Goal: Communication & Community: Participate in discussion

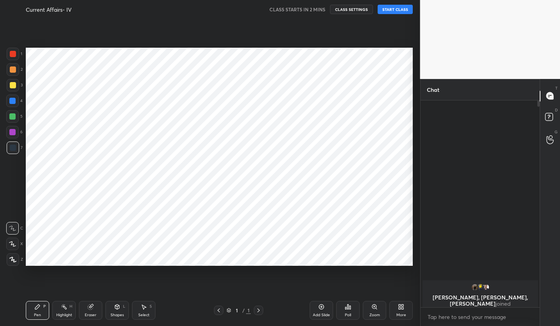
scroll to position [38786, 38673]
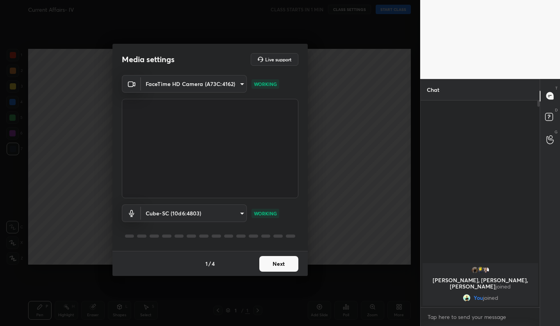
click at [282, 260] on button "Next" at bounding box center [278, 264] width 39 height 16
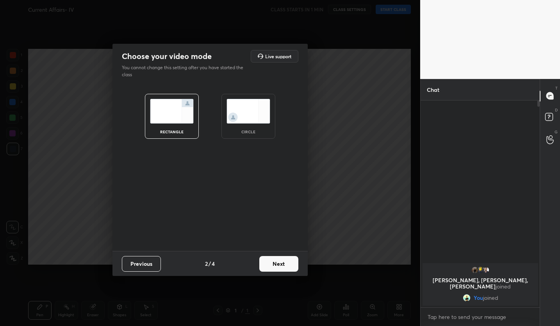
click at [282, 259] on button "Next" at bounding box center [278, 264] width 39 height 16
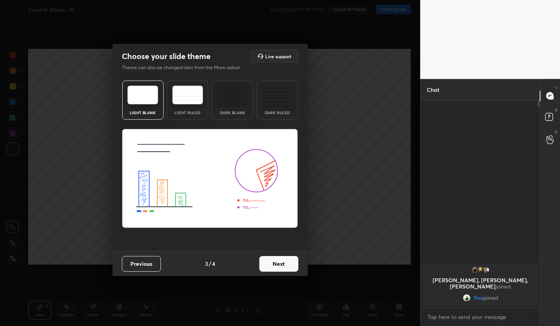
click at [282, 259] on button "Next" at bounding box center [278, 264] width 39 height 16
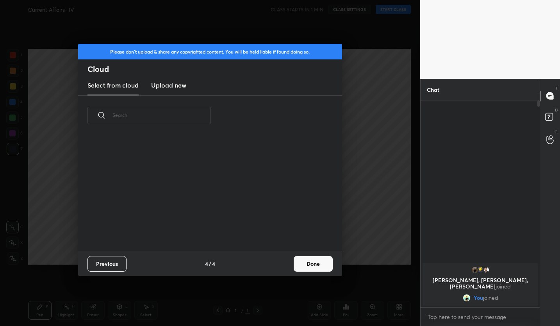
click at [282, 259] on div "Previous 4 / 4 Done" at bounding box center [210, 263] width 264 height 25
click at [329, 262] on button "Done" at bounding box center [313, 264] width 39 height 16
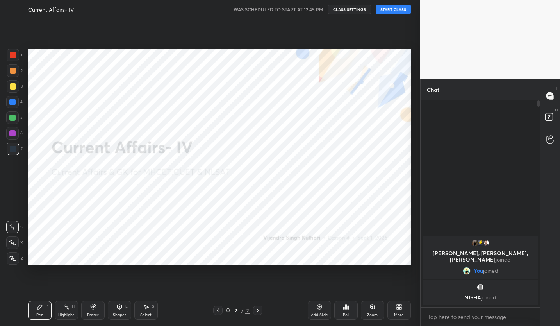
click at [393, 9] on button "START CLASS" at bounding box center [393, 9] width 35 height 9
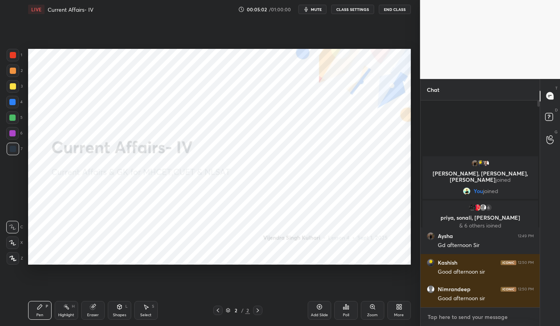
type textarea "x"
click at [485, 313] on textarea at bounding box center [480, 317] width 107 height 12
type textarea "a"
type textarea "x"
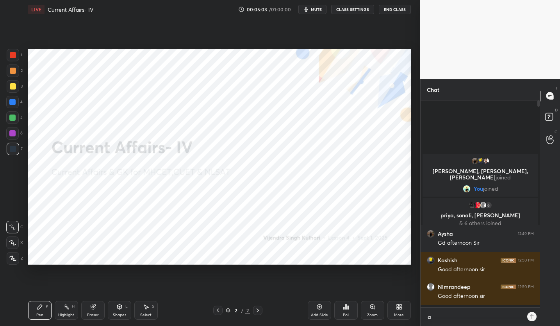
type textarea "am"
type textarea "x"
type textarea "am"
type textarea "x"
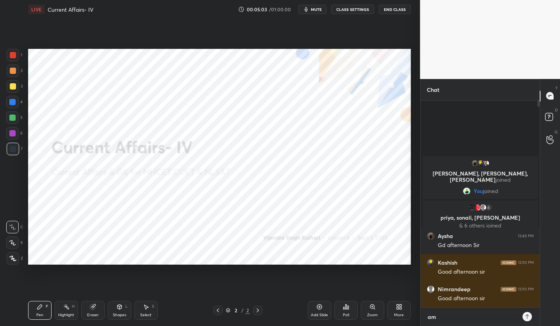
type textarea "am i"
type textarea "x"
type textarea "am i"
type textarea "x"
type textarea "am i a"
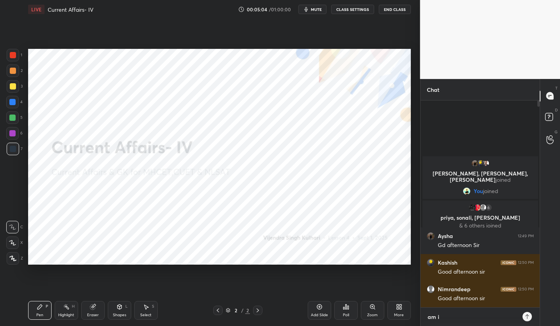
type textarea "x"
type textarea "am i au"
type textarea "x"
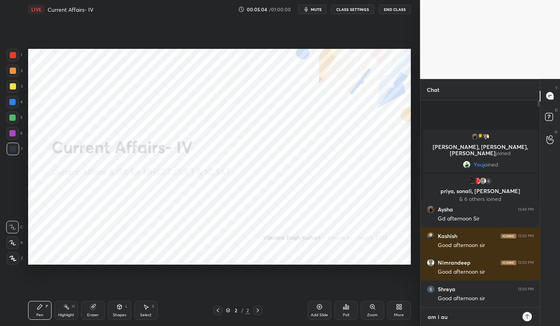
type textarea "am i aud"
type textarea "x"
type textarea "am i audi"
type textarea "x"
type textarea "am i audib"
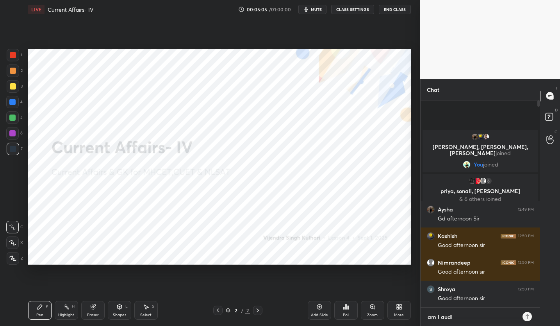
type textarea "x"
type textarea "am i audibl"
type textarea "x"
type textarea "am i audible"
type textarea "x"
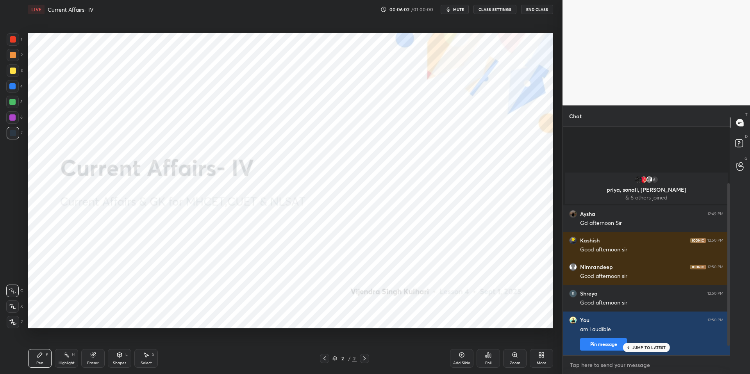
scroll to position [159, 0]
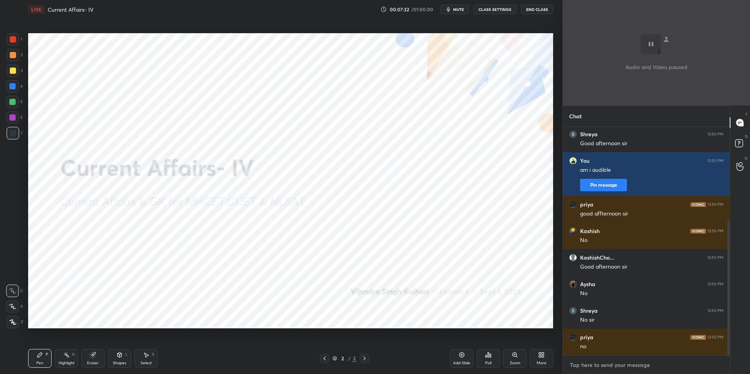
type textarea "x"
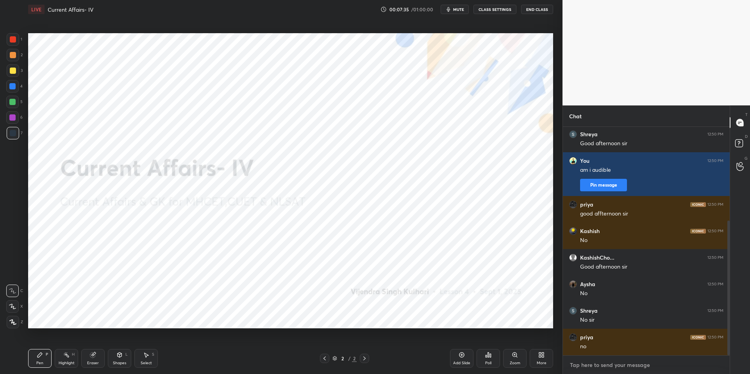
click at [560, 325] on textarea at bounding box center [646, 365] width 154 height 12
type textarea "i"
type textarea "x"
type textarea "i"
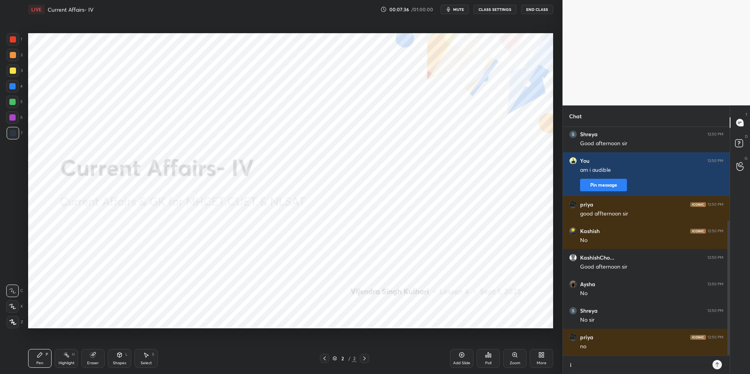
type textarea "x"
type textarea "i m"
type textarea "x"
type textarea "i m"
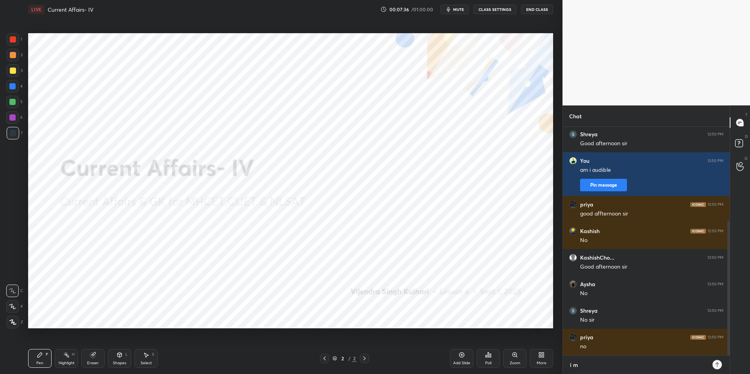
type textarea "x"
type textarea "i m t"
type textarea "x"
type textarea "i m tr"
type textarea "x"
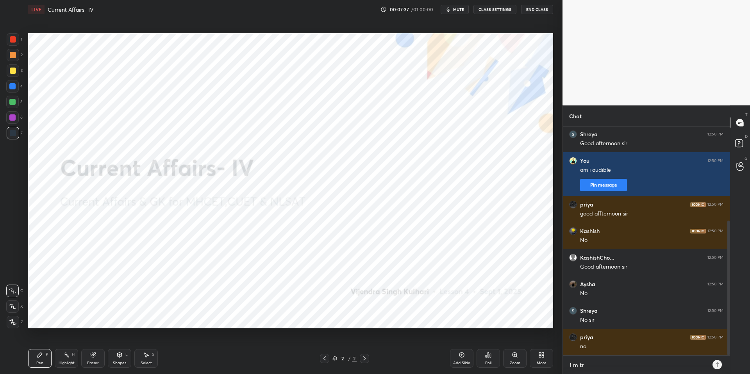
type textarea "i m try"
type textarea "x"
type textarea "i m tryi"
type textarea "x"
type textarea "i m tryin"
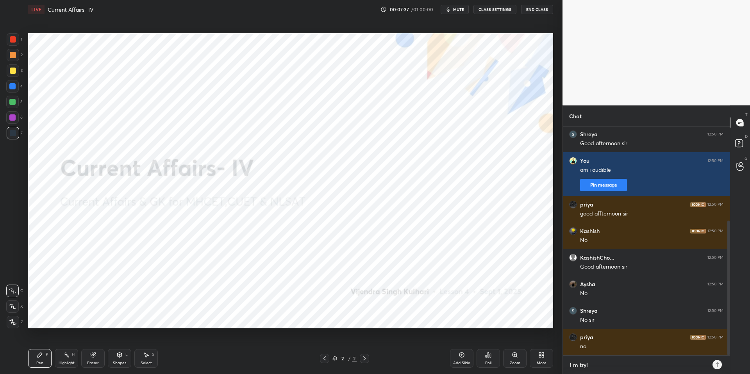
type textarea "x"
type textarea "i m trying"
type textarea "x"
type textarea "i m trying"
type textarea "x"
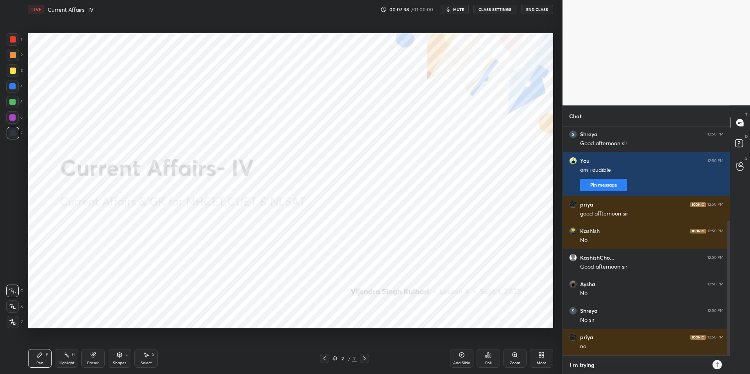
type textarea "i m trying j"
type textarea "x"
type textarea "i m trying ju"
type textarea "x"
type textarea "i m trying jus"
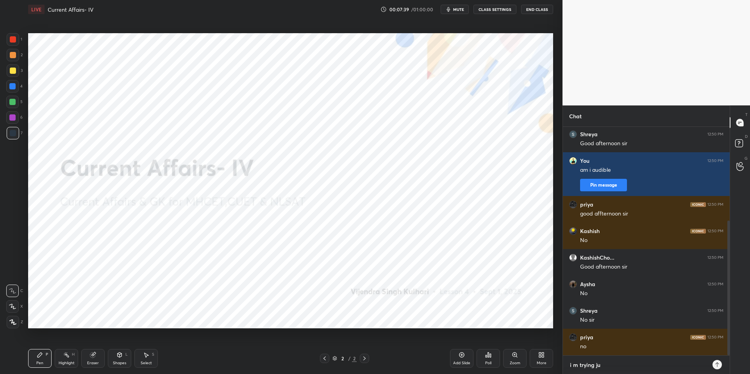
type textarea "x"
type textarea "i m trying just"
type textarea "x"
type textarea "i m trying just"
type textarea "x"
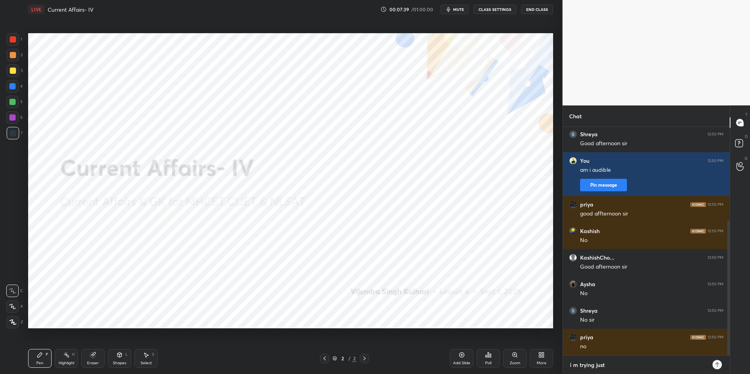
type textarea "i m trying just h"
type textarea "x"
type textarea "i m trying just ho"
type textarea "x"
type textarea "i m trying just hol"
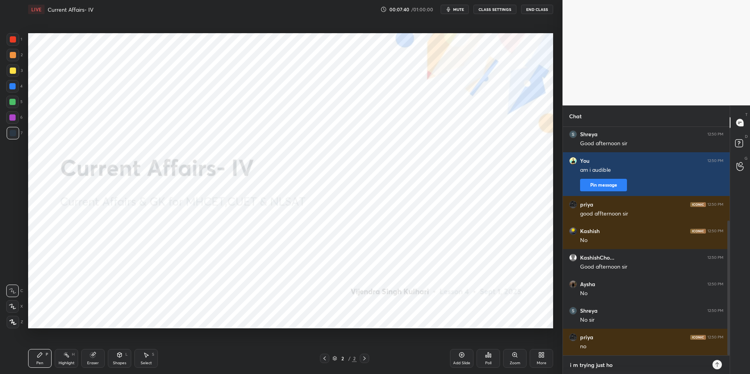
type textarea "x"
type textarea "i m trying just hold"
type textarea "x"
type textarea "i m trying just hold"
type textarea "x"
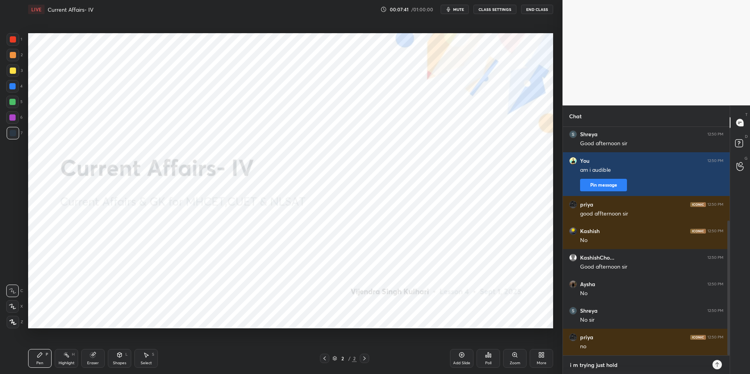
type textarea "i m trying just hold o"
type textarea "x"
type textarea "i m trying just hold on"
type textarea "x"
type textarea "i m trying just hold on"
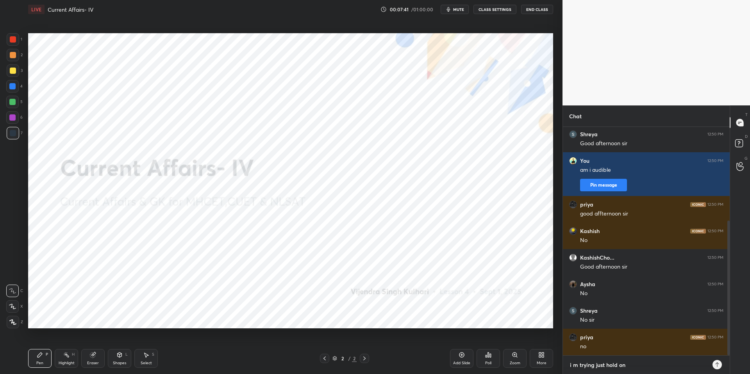
type textarea "x"
type textarea "i m trying just hold on g"
type textarea "x"
type textarea "i m trying just hold on gu"
type textarea "x"
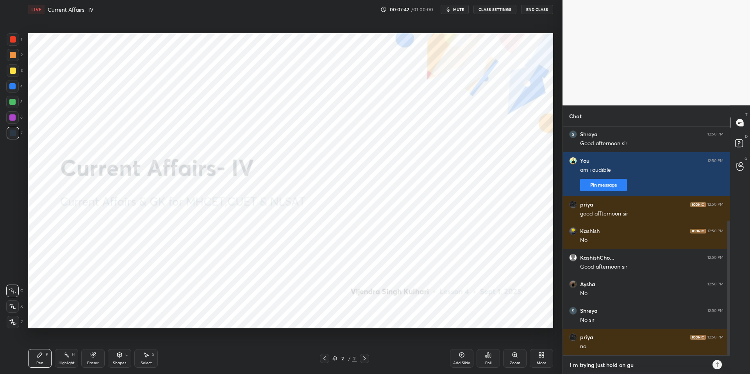
type textarea "i m trying just hold on guy"
type textarea "x"
type textarea "i m trying just hold on guys"
type textarea "x"
type textarea "i m trying just hold on guys"
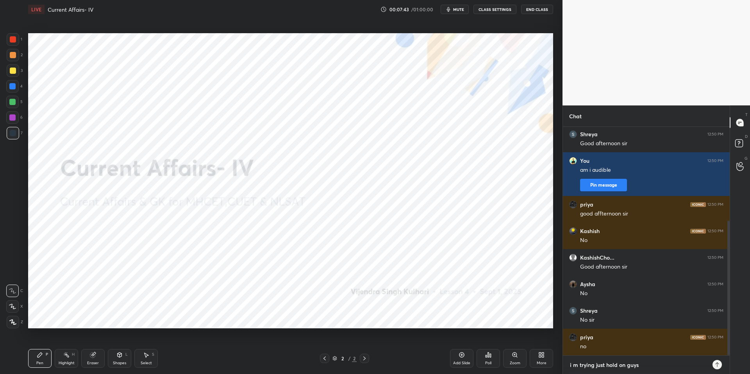
type textarea "x"
type textarea "i m trying just hold on guys f"
type textarea "x"
type textarea "i m trying just hold on guys fo"
type textarea "x"
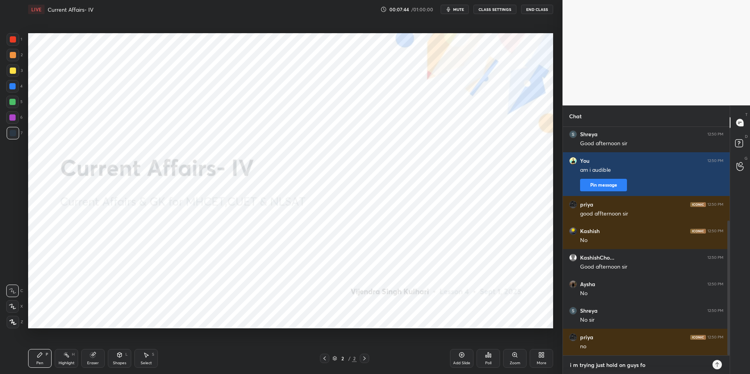
type textarea "i m trying just hold on guys for"
type textarea "x"
type textarea "i m trying just hold on guys for"
type textarea "x"
type textarea "i m trying just hold on guys for 1"
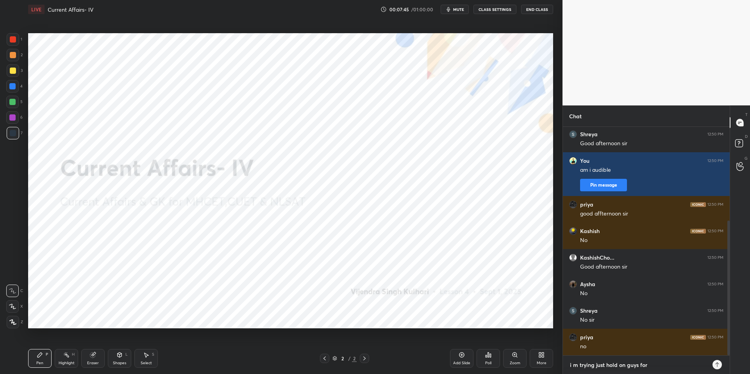
type textarea "x"
type textarea "i m trying just hold on guys for 10"
type textarea "x"
type textarea "i m trying just hold on guys for 10m"
type textarea "x"
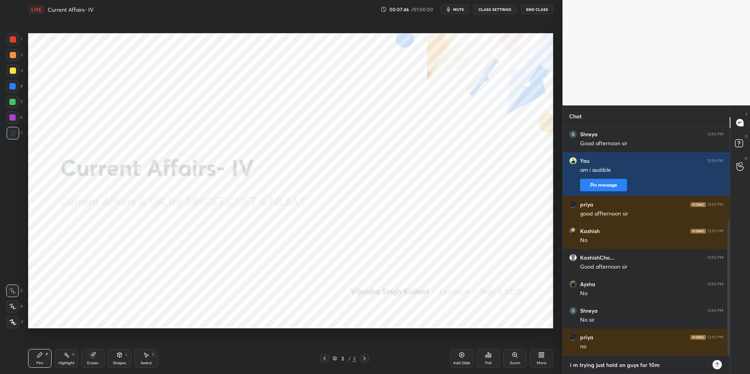
type textarea "i m trying just hold on guys for 10mi"
type textarea "x"
type textarea "i m trying just hold on guys for 10min"
type textarea "x"
type textarea "i m trying just hold on guys for 10mins"
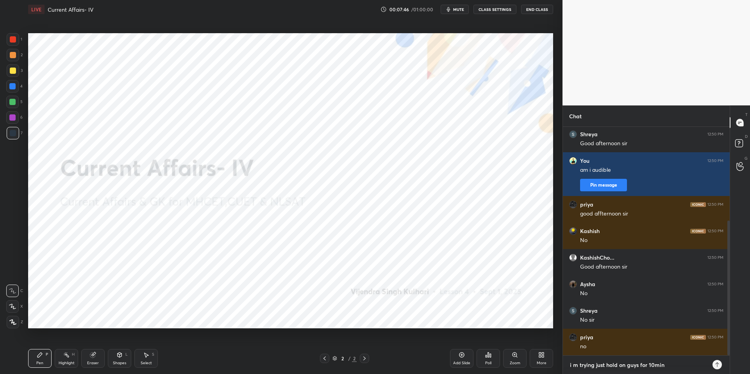
type textarea "x"
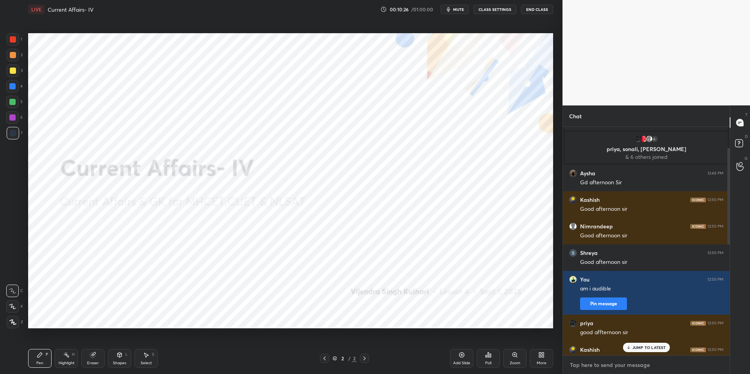
scroll to position [33, 0]
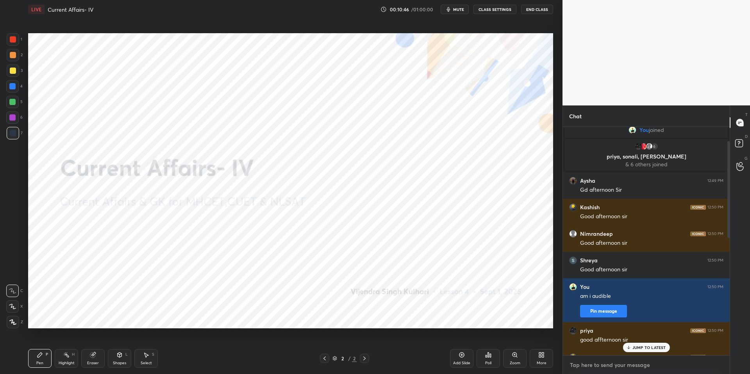
type textarea "x"
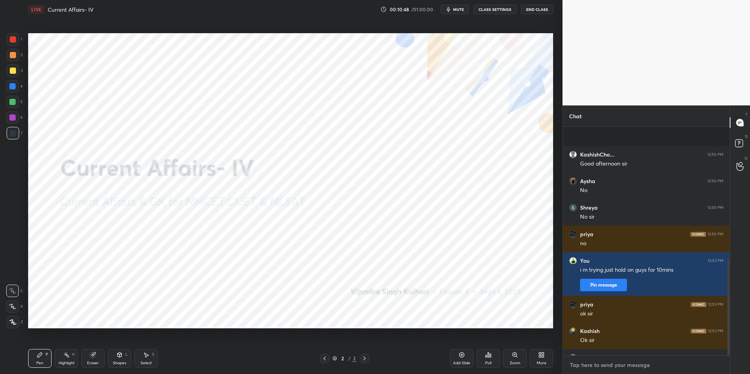
scroll to position [309, 0]
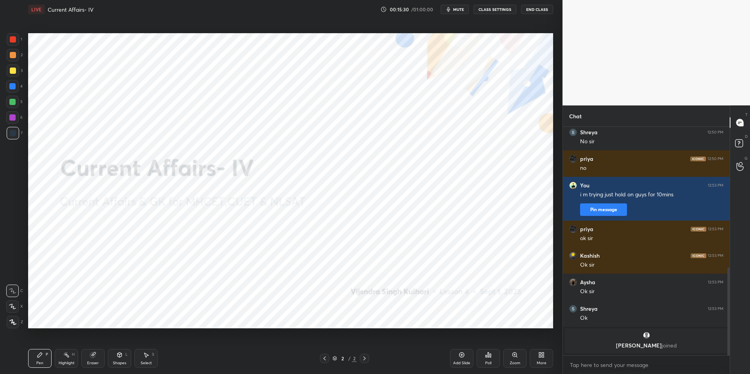
scroll to position [364, 0]
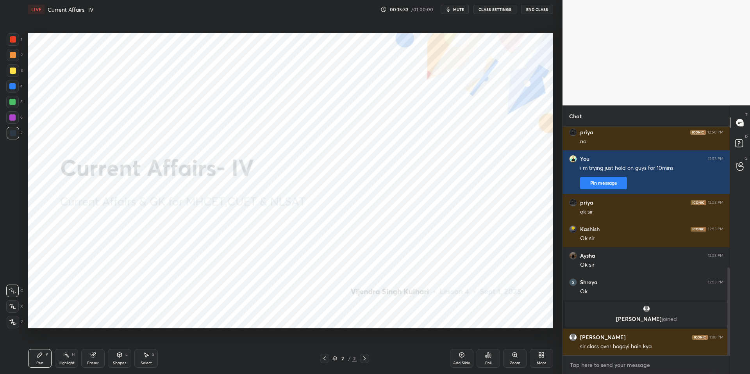
type textarea "x"
click at [598, 369] on textarea at bounding box center [646, 365] width 154 height 12
type textarea "n"
type textarea "x"
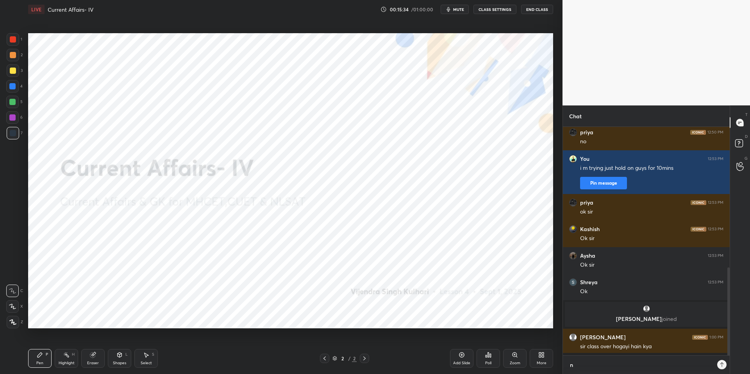
type textarea "no"
type textarea "x"
type textarea "no"
type textarea "x"
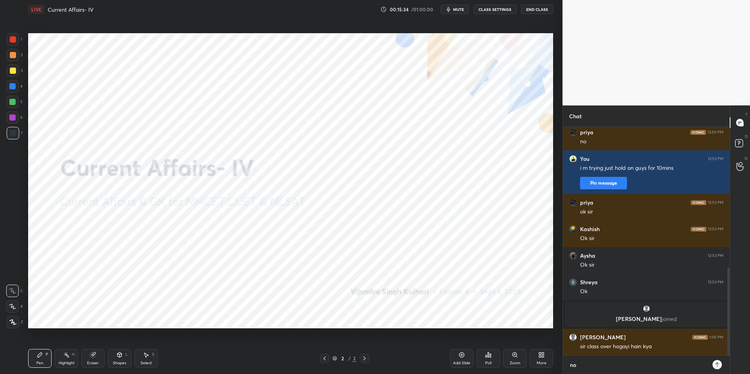
type textarea "no b"
type textarea "x"
type textarea "no be"
type textarea "x"
type textarea "no bet"
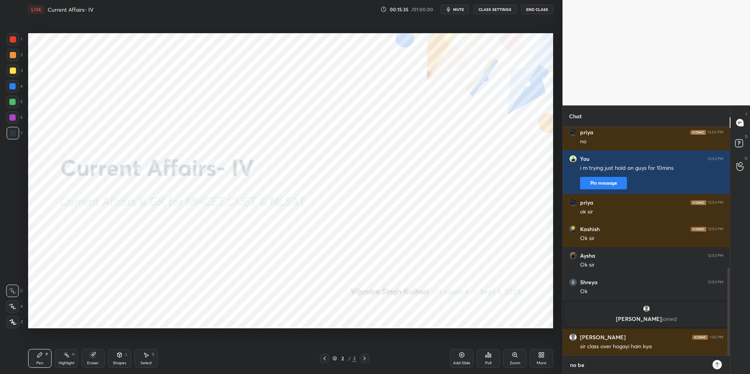
type textarea "x"
type textarea "no beta"
type textarea "x"
type textarea "no beta"
type textarea "x"
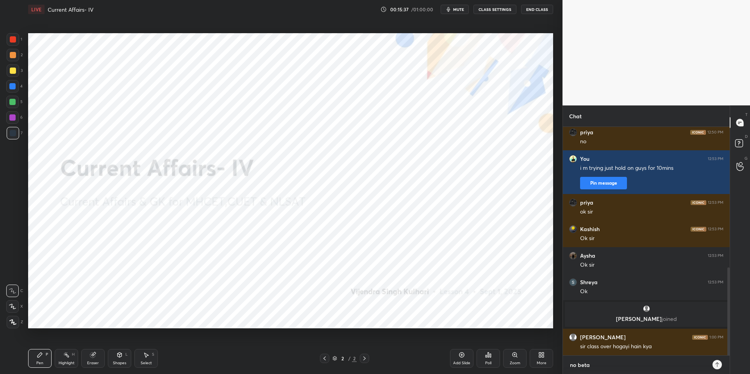
type textarea "no beta a"
type textarea "x"
type textarea "no beta au"
type textarea "x"
type textarea "no beta aud"
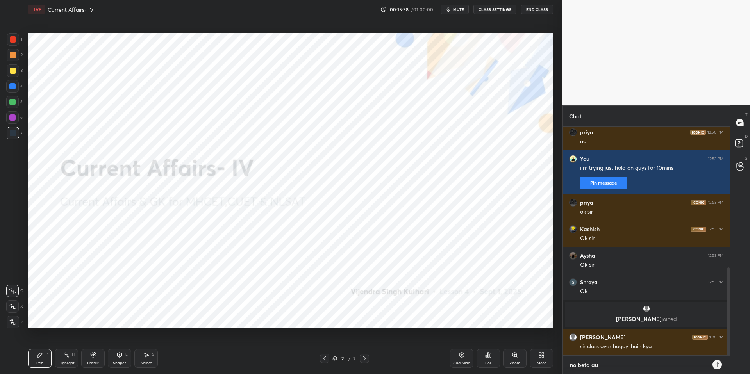
type textarea "x"
type textarea "no beta audi"
type textarea "x"
type textarea "no beta audio"
type textarea "x"
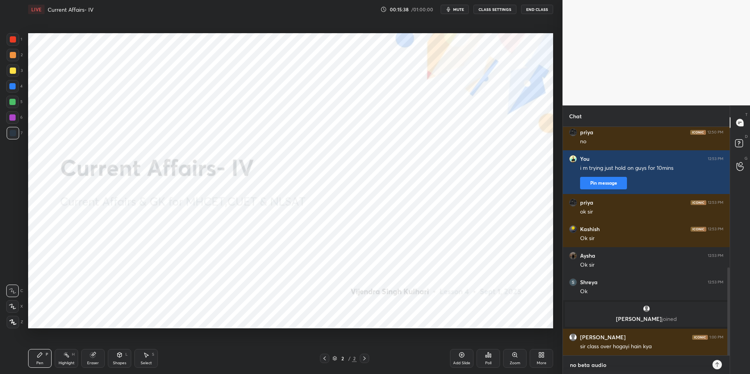
type textarea "no beta audio"
type textarea "x"
type textarea "no beta audio i"
type textarea "x"
type textarea "no beta audio is"
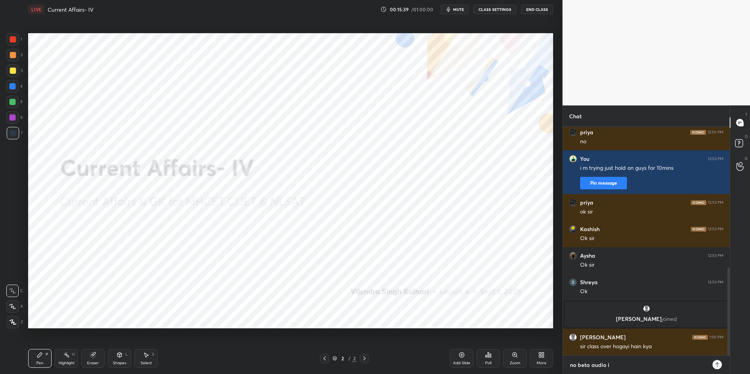
type textarea "x"
type textarea "no beta audio iss"
type textarea "x"
type textarea "no beta audio issu"
type textarea "x"
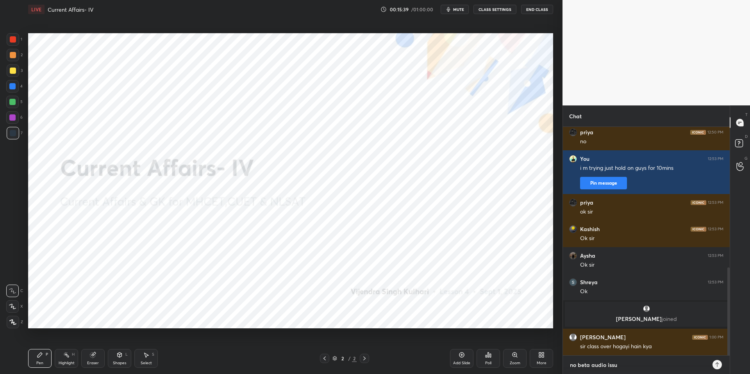
type textarea "no beta audio issue"
type textarea "x"
type textarea "no beta audio issue"
type textarea "x"
type textarea "no beta audio issue i"
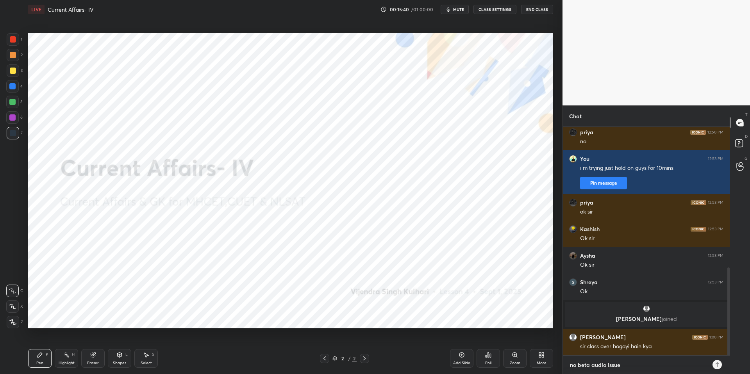
type textarea "x"
type textarea "no beta audio issue is"
type textarea "x"
type textarea "no beta audio issue is"
type textarea "x"
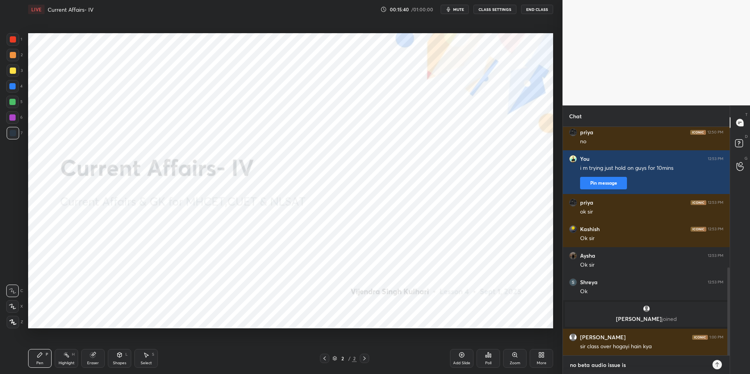
type textarea "no beta audio issue is t"
type textarea "x"
type textarea "no beta audio issue is th"
type textarea "x"
type textarea "no beta audio issue is the"
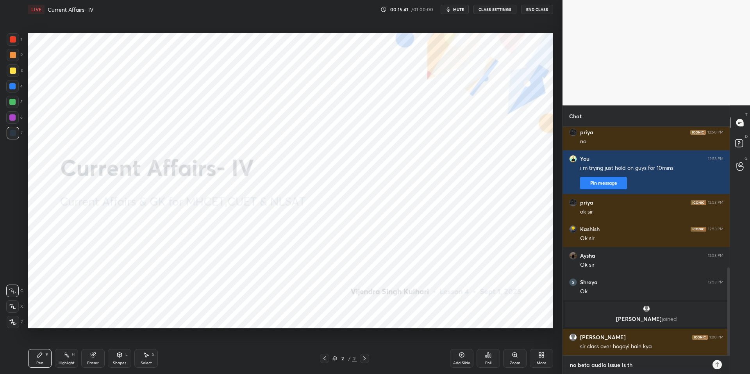
type textarea "x"
type textarea "no beta audio issue is ther"
type textarea "x"
type textarea "no beta audio issue is there"
type textarea "x"
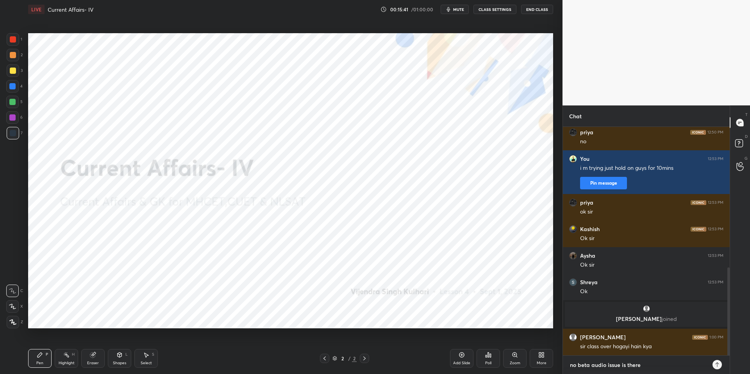
type textarea "x"
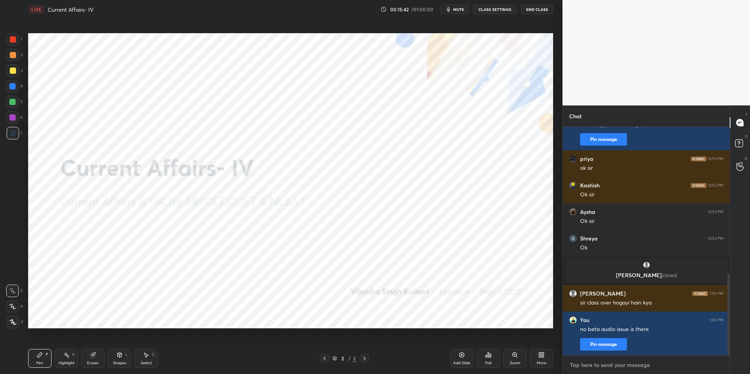
scroll to position [437, 0]
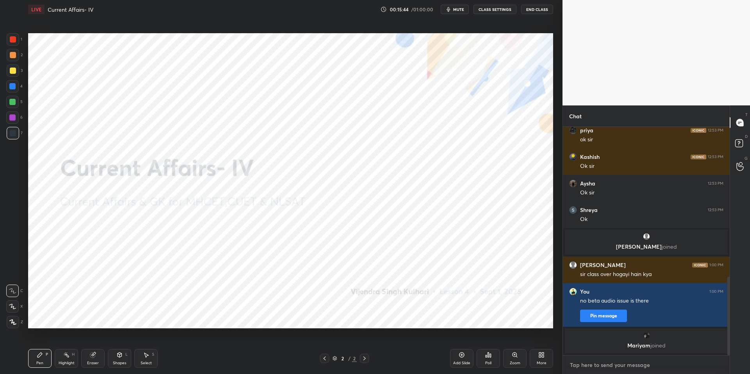
type textarea "i"
type textarea "x"
type textarea "i"
type textarea "x"
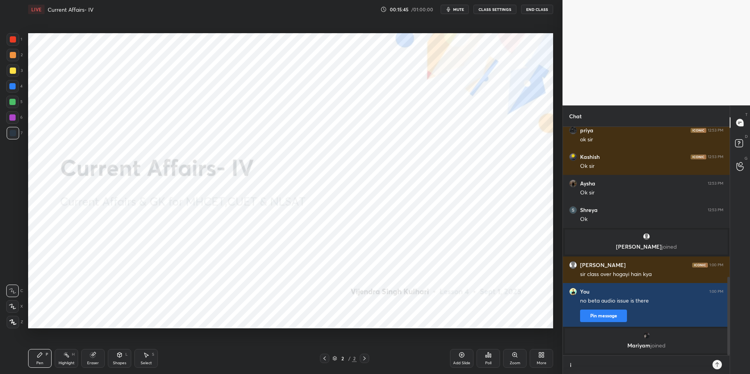
scroll to position [245, 164]
type textarea "i m"
type textarea "x"
type textarea "i m"
type textarea "x"
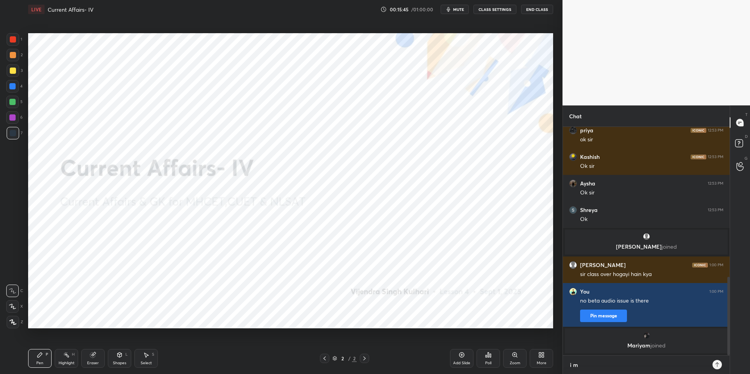
type textarea "i m g"
type textarea "x"
type textarea "i m ge"
type textarea "x"
type textarea "i m get"
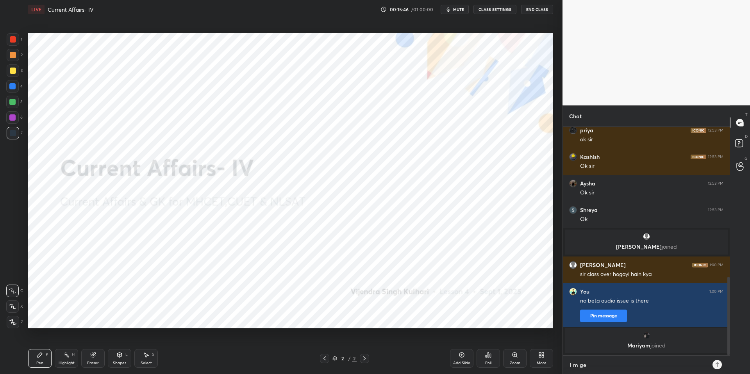
type textarea "x"
type textarea "i m gett"
type textarea "x"
type textarea "i m getti"
type textarea "x"
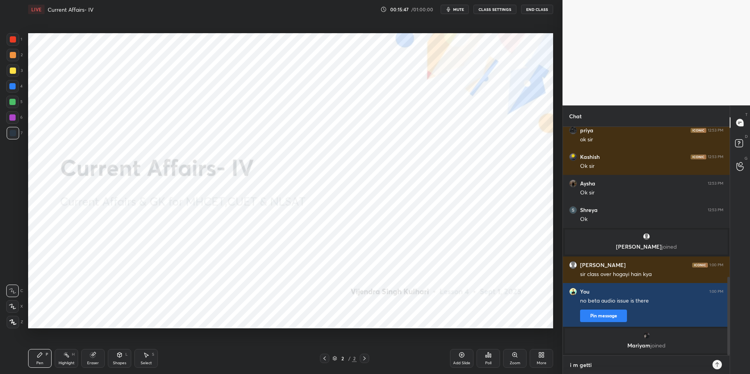
type textarea "i m gettin"
type textarea "x"
type textarea "i m getting"
type textarea "x"
type textarea "i m getting"
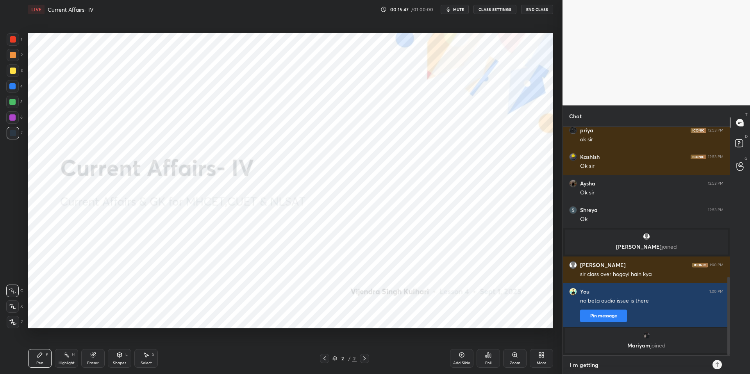
type textarea "x"
type textarea "i m getting i"
type textarea "x"
type textarea "i m getting it"
type textarea "x"
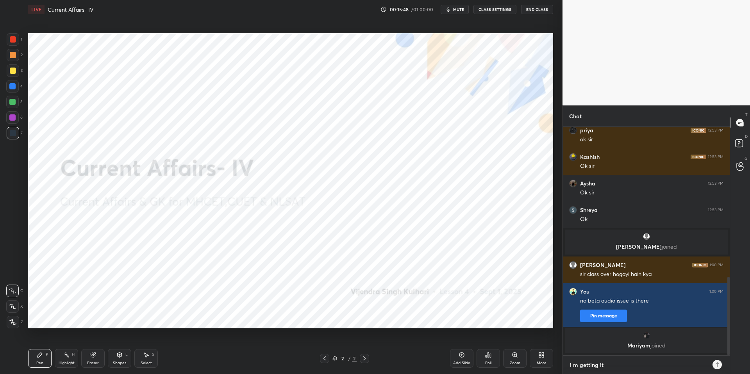
type textarea "i m getting it"
type textarea "x"
type textarea "i m getting it s"
type textarea "x"
type textarea "i m getting it so"
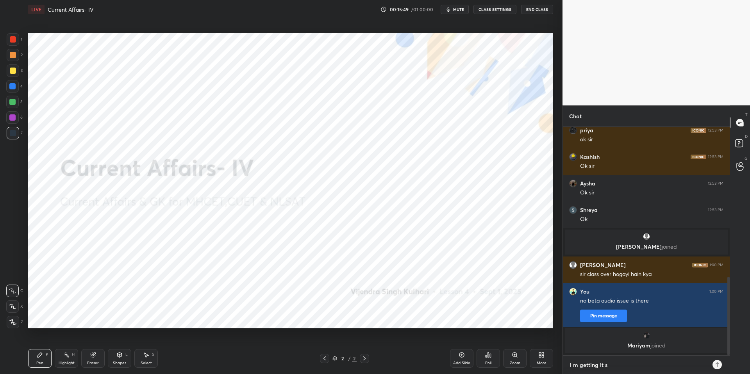
type textarea "x"
type textarea "i m getting it sor"
type textarea "x"
type textarea "i m getting it sort"
type textarea "x"
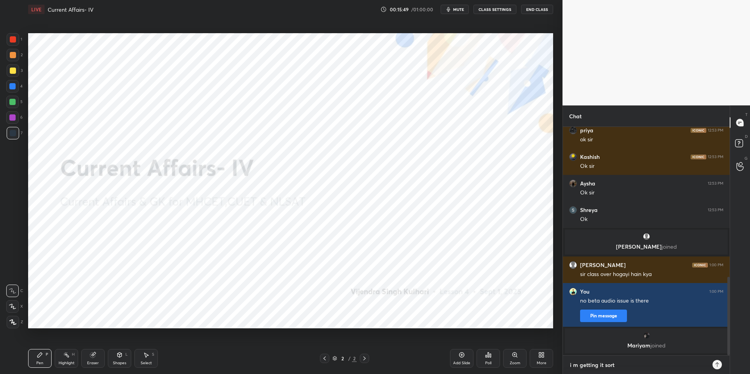
type textarea "i m getting it sorte"
type textarea "x"
type textarea "i m getting it sorted"
type textarea "x"
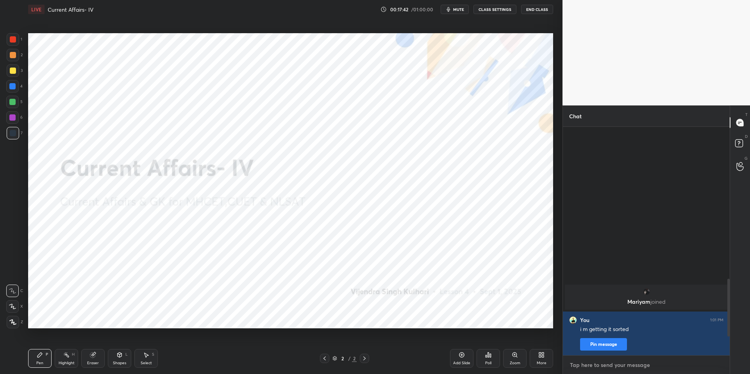
scroll to position [674, 0]
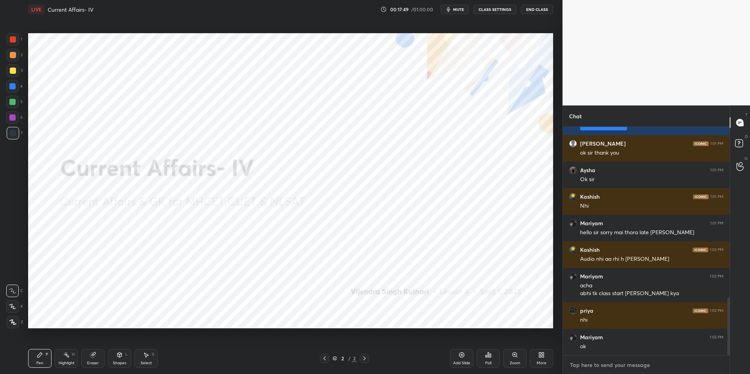
type textarea "x"
click at [599, 364] on textarea at bounding box center [646, 365] width 154 height 12
type textarea "b"
type textarea "x"
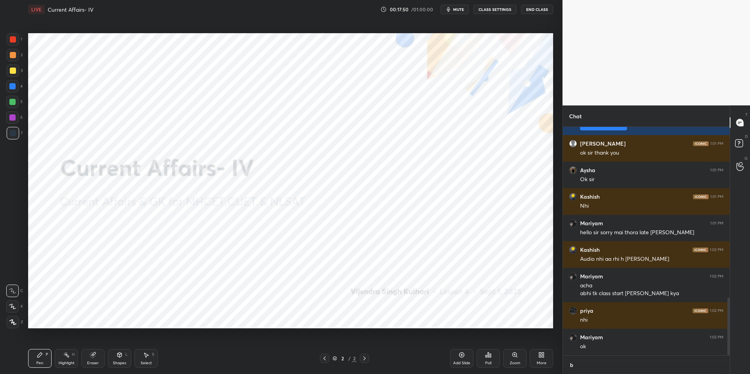
type textarea "be"
type textarea "x"
type textarea "bet"
type textarea "x"
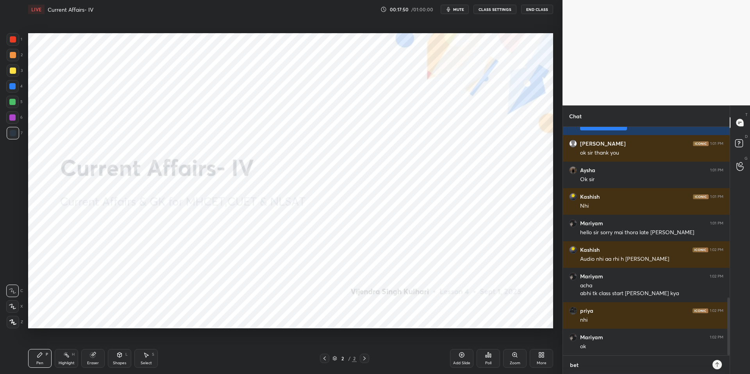
type textarea "beta"
type textarea "x"
type textarea "beta"
type textarea "x"
type textarea "beta a"
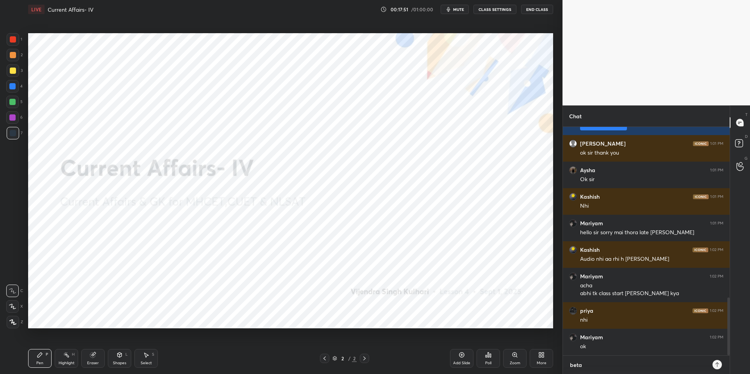
type textarea "x"
type textarea "beta am"
type textarea "x"
type textarea "beta am"
type textarea "x"
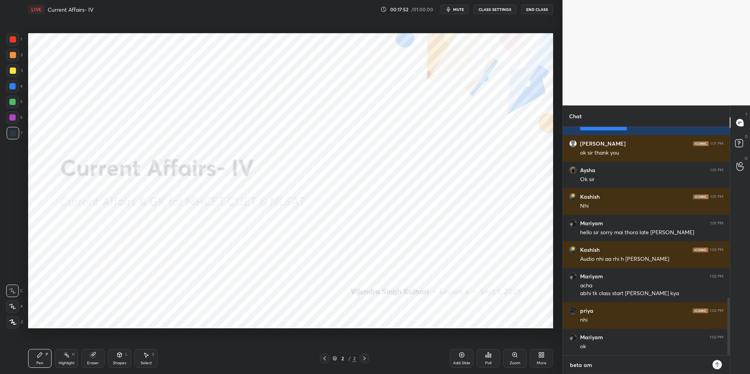
type textarea "beta am i"
type textarea "x"
type textarea "beta am i"
type textarea "x"
type textarea "beta am i a"
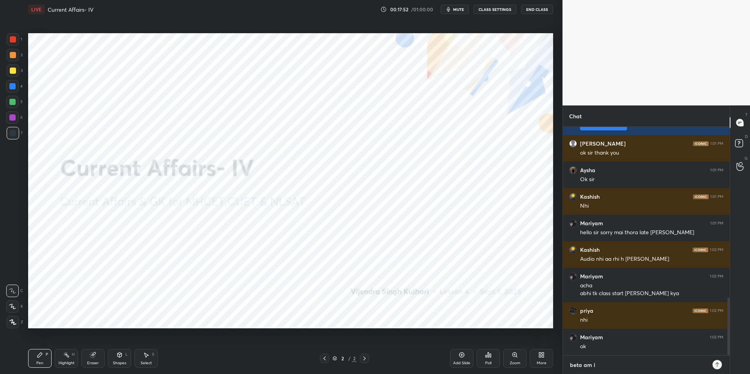
type textarea "x"
type textarea "beta am i au"
type textarea "x"
type textarea "beta am i aud"
type textarea "x"
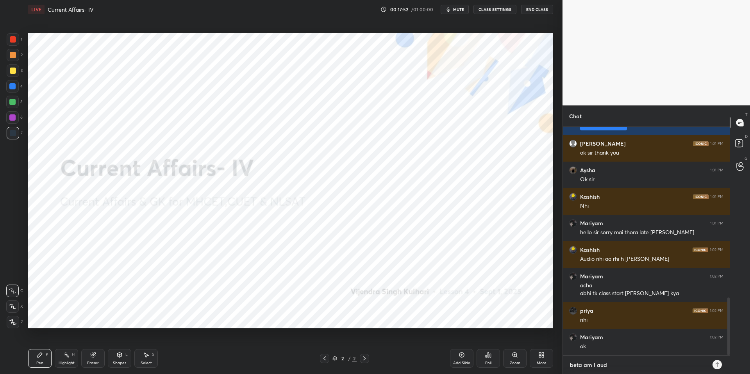
type textarea "beta am i audi"
type textarea "x"
type textarea "beta am i audib"
type textarea "x"
type textarea "beta am i audibl"
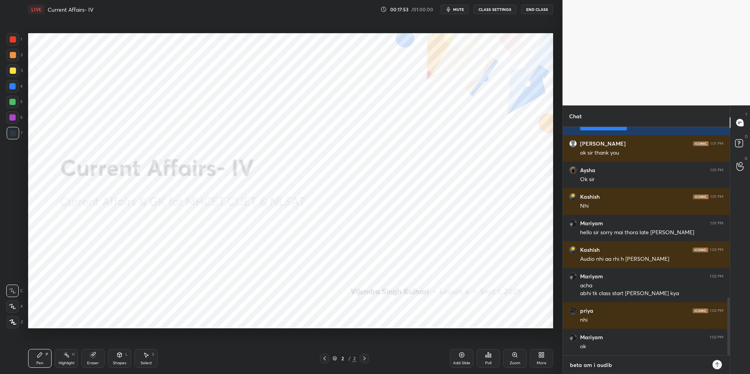
type textarea "x"
type textarea "beta am i audible"
type textarea "x"
type textarea "beta am i audible"
type textarea "x"
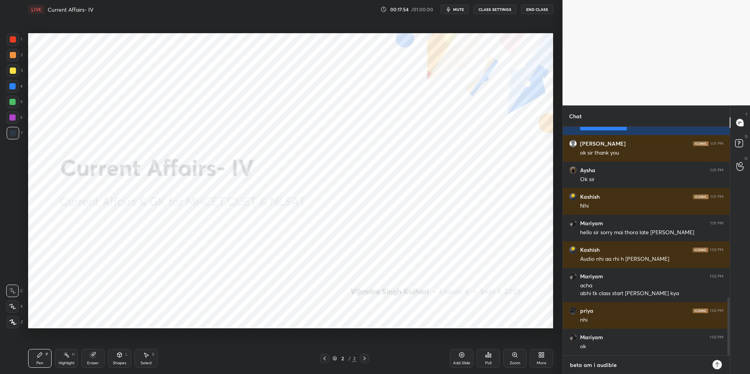
type textarea "beta am i audible n"
type textarea "x"
type textarea "beta am i audible no"
type textarea "x"
type textarea "beta am i audible now"
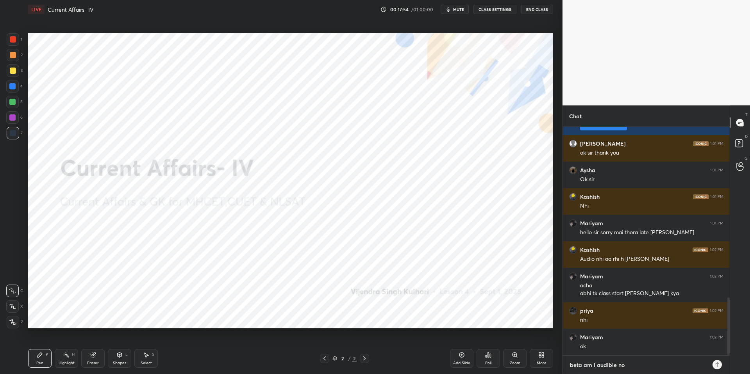
type textarea "x"
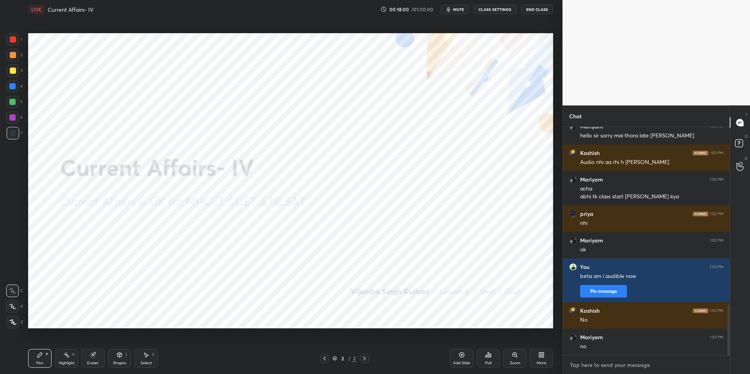
scroll to position [797, 0]
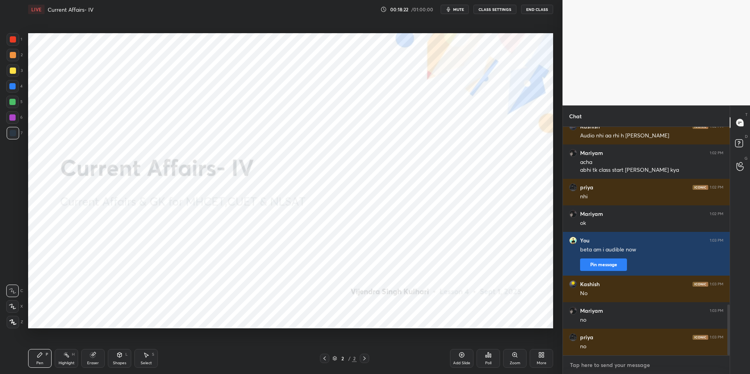
type textarea "x"
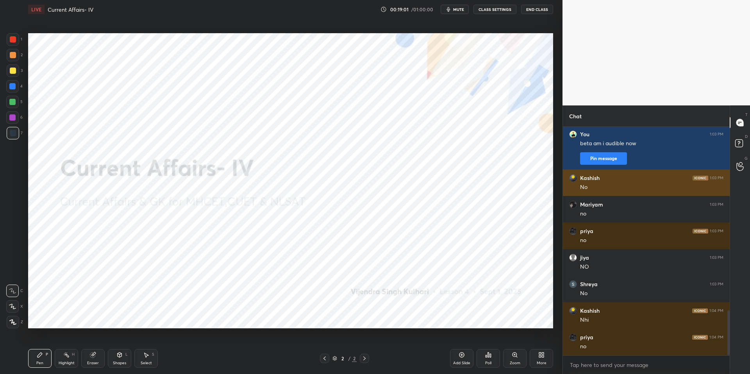
scroll to position [959, 0]
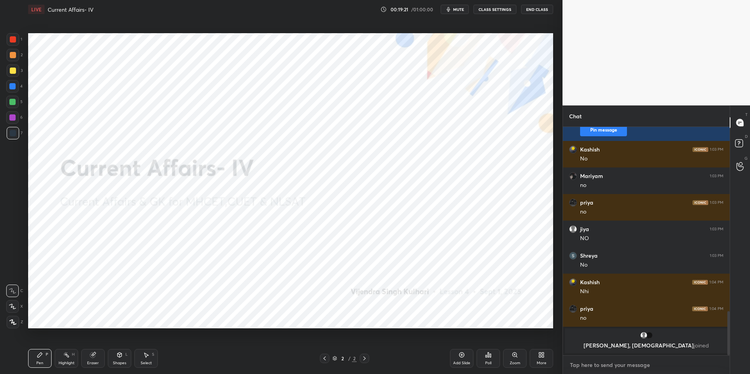
type textarea "x"
click at [602, 368] on textarea at bounding box center [646, 365] width 154 height 12
type textarea "n"
type textarea "x"
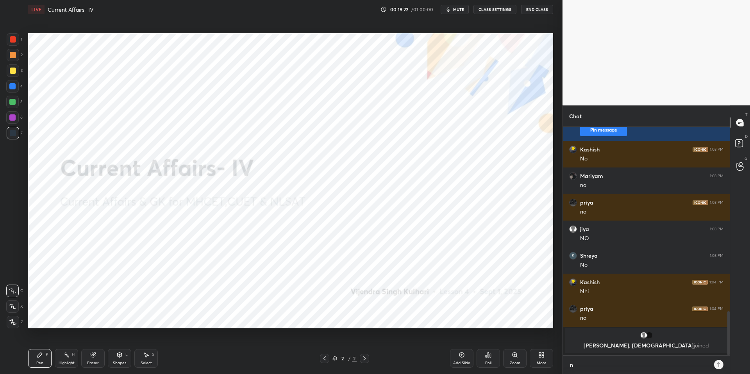
type textarea "no"
type textarea "x"
type textarea "no"
type textarea "x"
type textarea "no s"
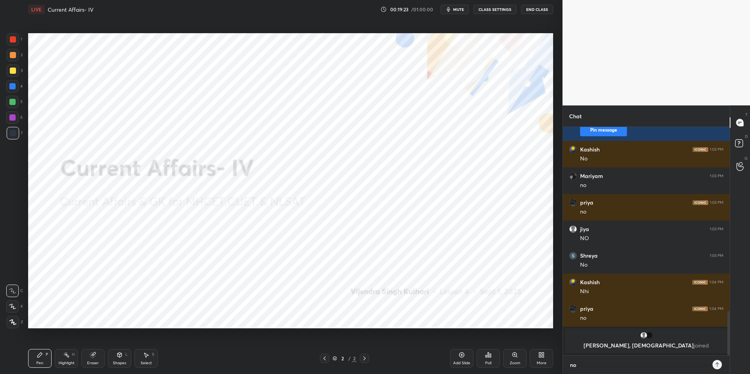
type textarea "x"
type textarea "no si"
type textarea "x"
type textarea "no s"
type textarea "x"
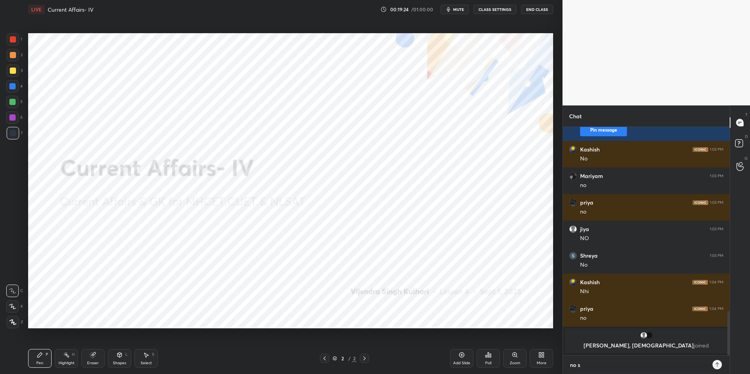
type textarea "no so"
type textarea "x"
type textarea "no sou"
type textarea "x"
type textarea "no soun"
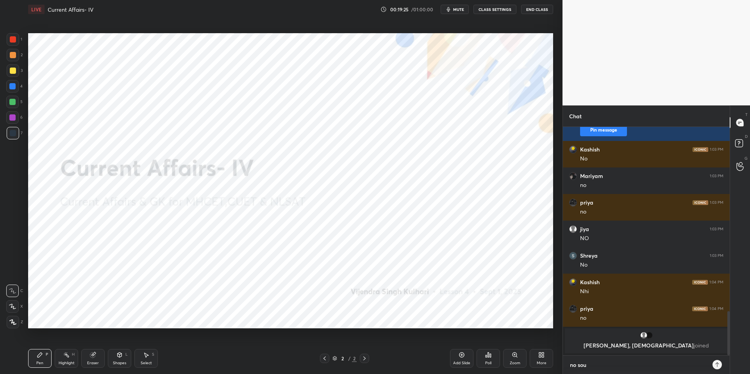
type textarea "x"
type textarea "no sound"
type textarea "x"
type textarea "no sound"
type textarea "x"
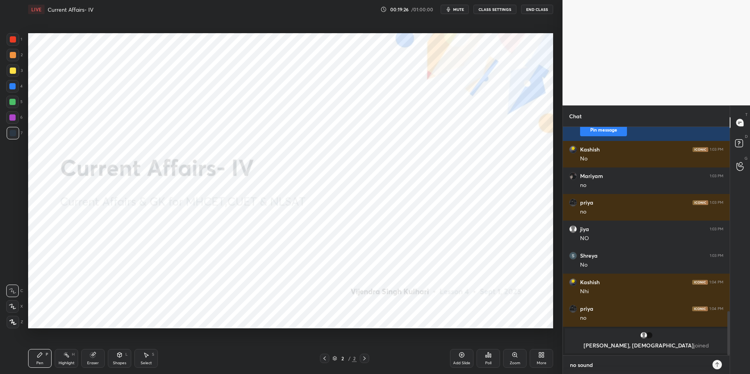
type textarea "no sound o"
type textarea "x"
type textarea "no sound of"
type textarea "x"
type textarea "no sound of"
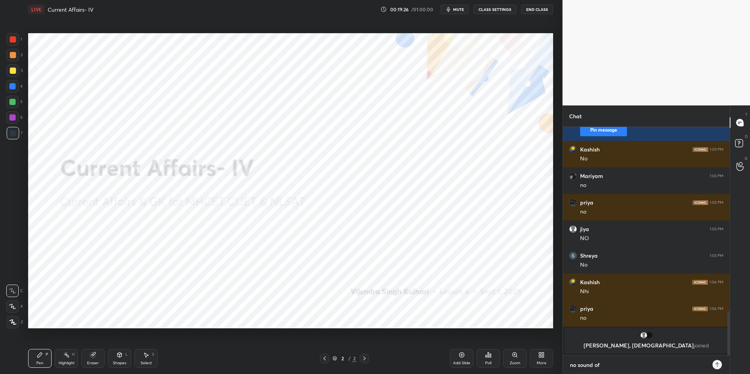
type textarea "x"
type textarea "no sound of m"
type textarea "x"
type textarea "no sound of me"
type textarea "x"
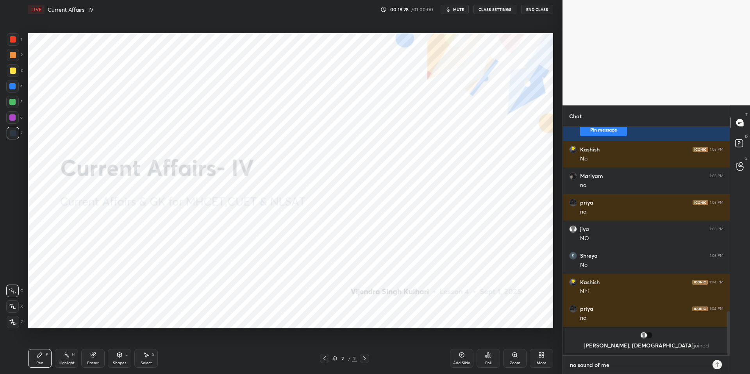
type textarea "no sound of me?"
type textarea "x"
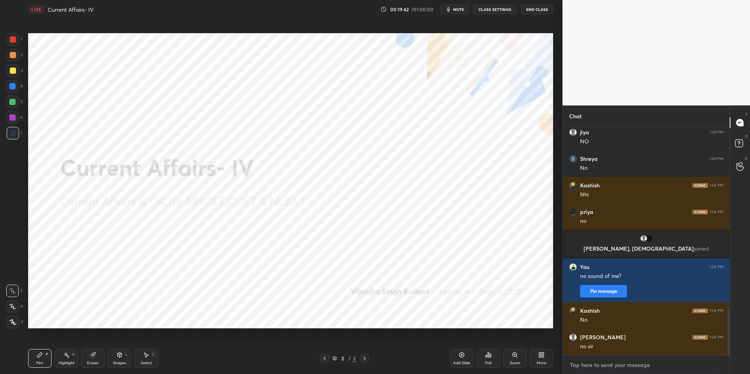
scroll to position [907, 0]
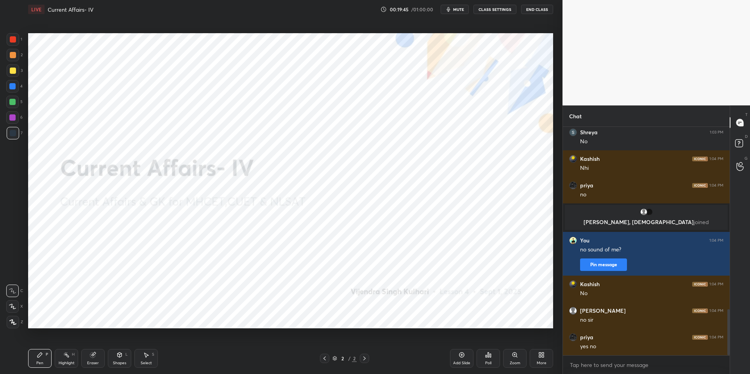
type textarea "x"
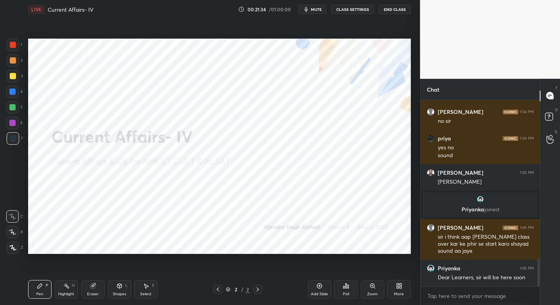
scroll to position [255, 389]
click at [317, 10] on span "mute" at bounding box center [316, 9] width 11 height 5
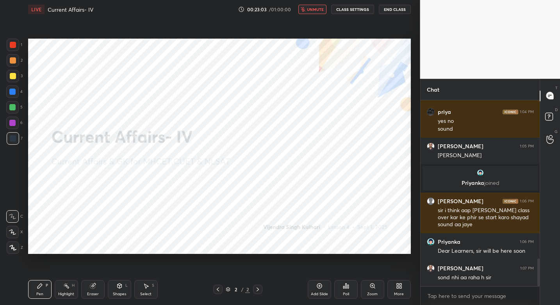
click at [347, 12] on button "CLASS SETTINGS" at bounding box center [352, 9] width 43 height 9
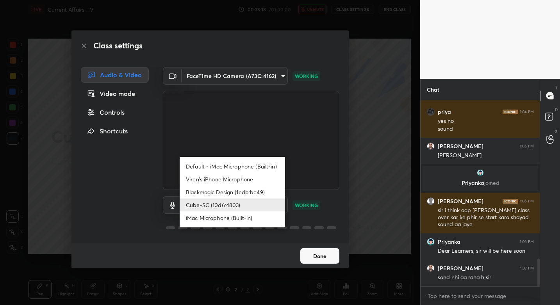
click at [253, 206] on body "1 2 3 4 5 6 7 C X Z C X Z E E Erase all H H LIVE Current Affairs- IV 00:23:18 /…" at bounding box center [280, 152] width 560 height 305
click at [222, 220] on li "iMac Microphone (Built-in)" at bounding box center [232, 218] width 105 height 13
type input "36a3df3037816ebb2f9d58d15eb82d036a0345c8cd5bd5ab05b8747b2465b73f"
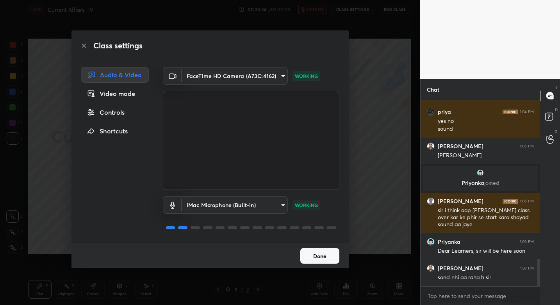
click at [318, 255] on button "Done" at bounding box center [319, 256] width 39 height 16
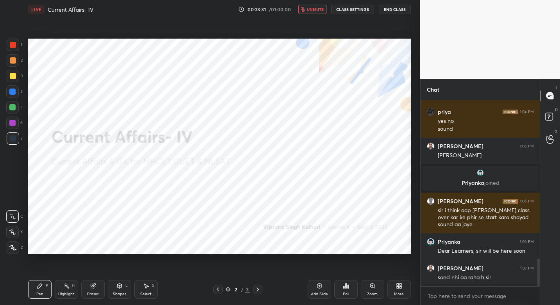
click at [311, 12] on button "unmute" at bounding box center [312, 9] width 28 height 9
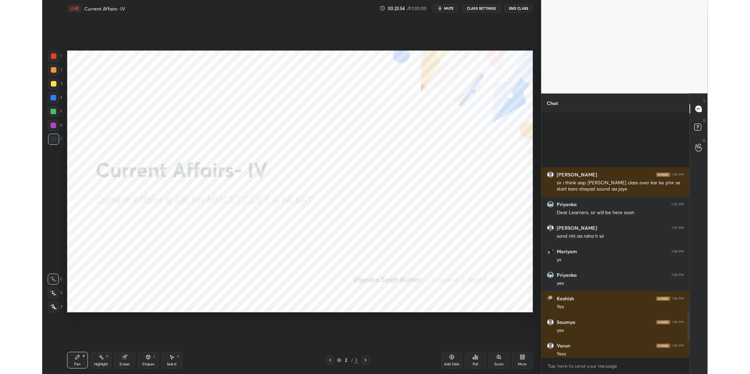
scroll to position [0, 0]
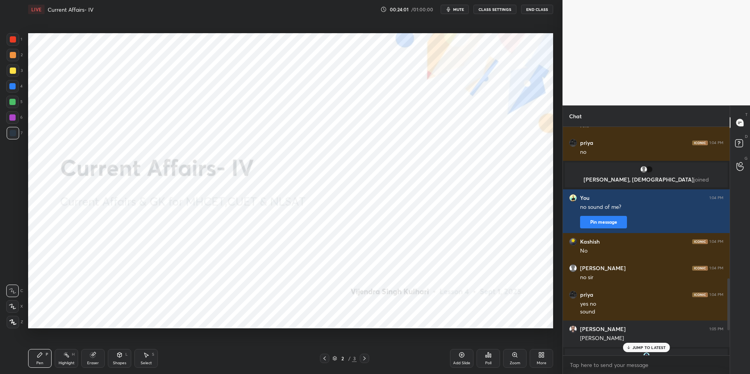
click at [560, 305] on p "JUMP TO LATEST" at bounding box center [649, 347] width 34 height 5
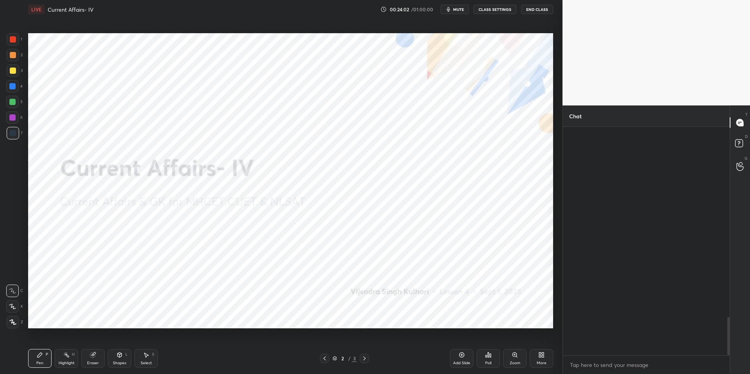
scroll to position [1137, 0]
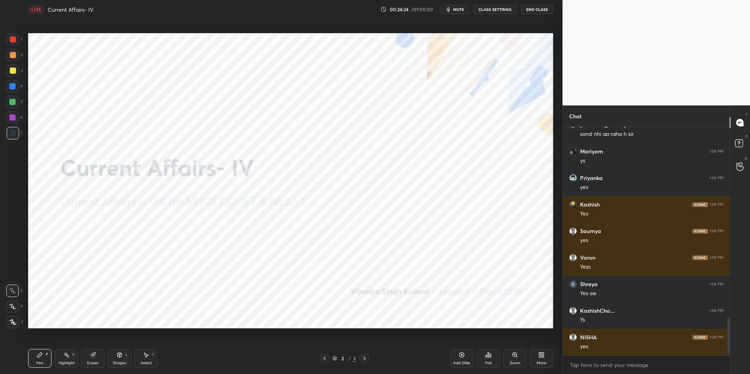
click at [455, 9] on span "mute" at bounding box center [458, 9] width 11 height 5
click at [455, 9] on span "unmute" at bounding box center [458, 9] width 17 height 5
click at [450, 9] on icon "button" at bounding box center [449, 9] width 4 height 5
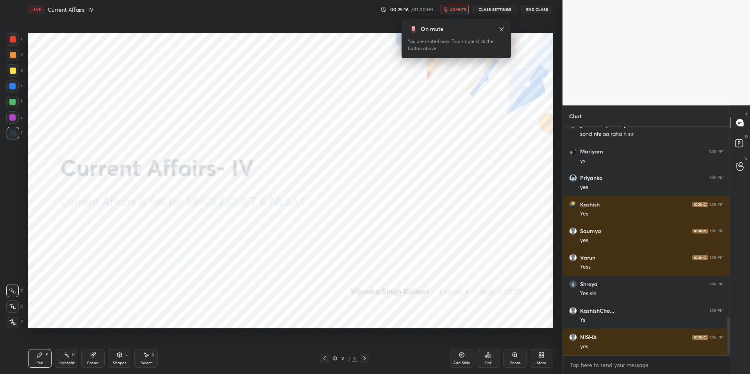
scroll to position [1164, 0]
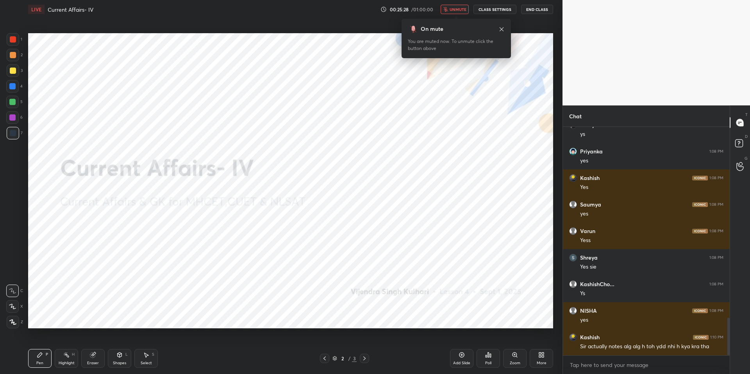
click at [500, 29] on icon at bounding box center [501, 29] width 6 height 6
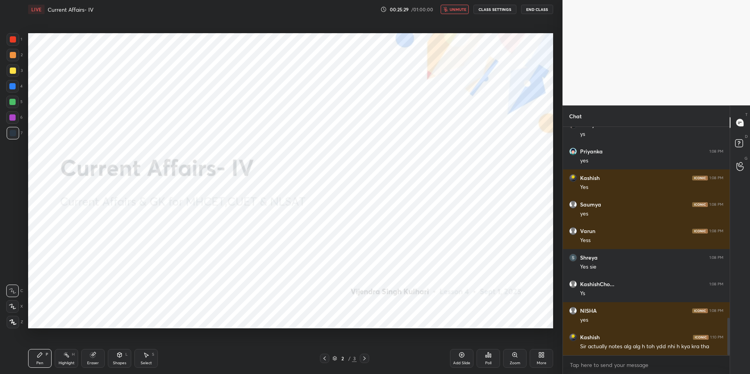
click at [464, 10] on span "unmute" at bounding box center [458, 9] width 17 height 5
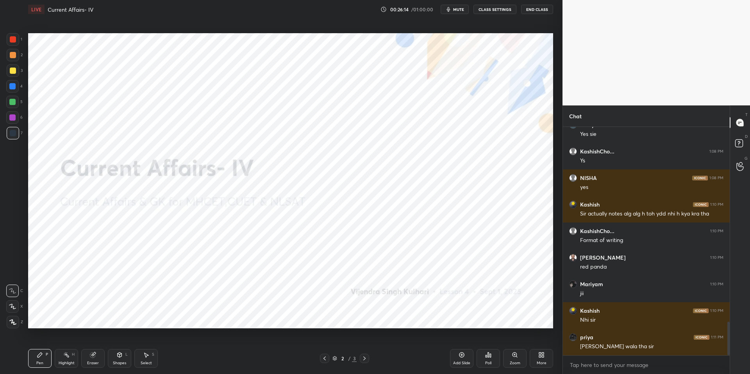
scroll to position [1323, 0]
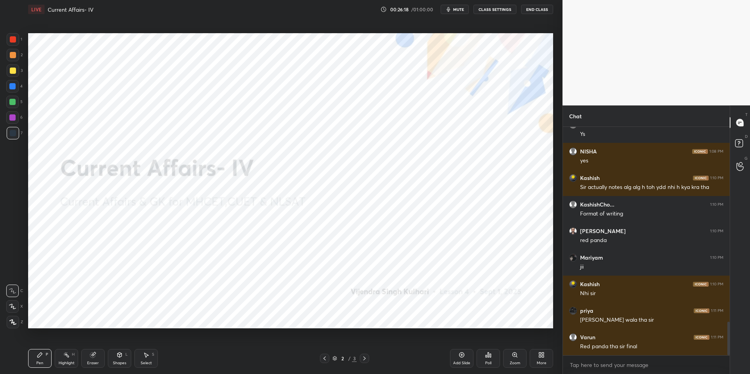
click at [539, 305] on div "More" at bounding box center [542, 363] width 10 height 4
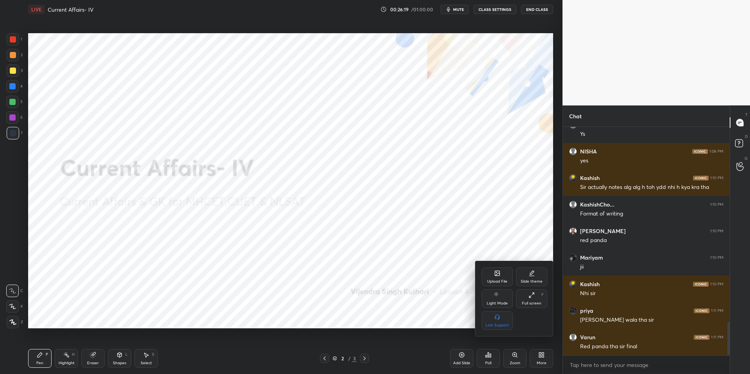
click at [499, 282] on div "Upload File" at bounding box center [497, 282] width 20 height 4
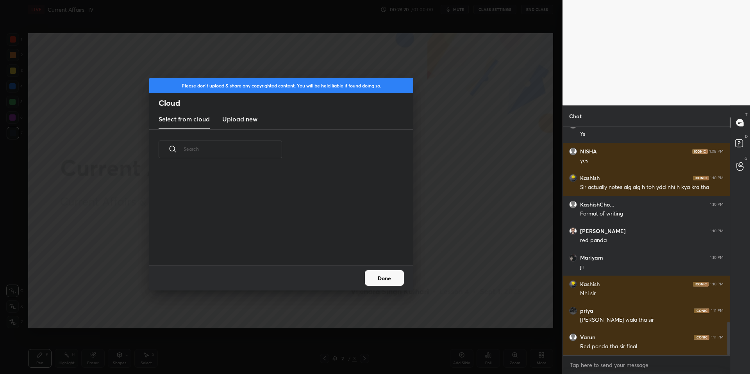
scroll to position [1350, 0]
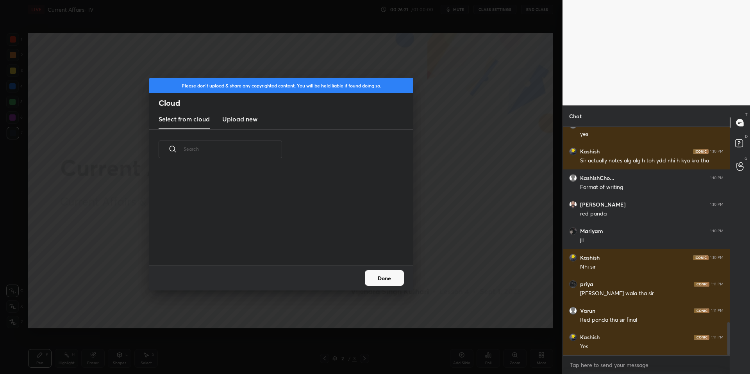
click at [243, 119] on h3 "Upload new" at bounding box center [239, 118] width 35 height 9
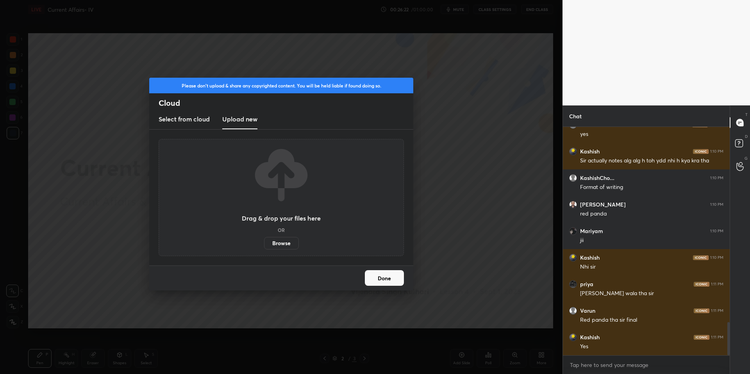
click at [278, 243] on label "Browse" at bounding box center [281, 243] width 35 height 12
click at [264, 243] on input "Browse" at bounding box center [264, 243] width 0 height 12
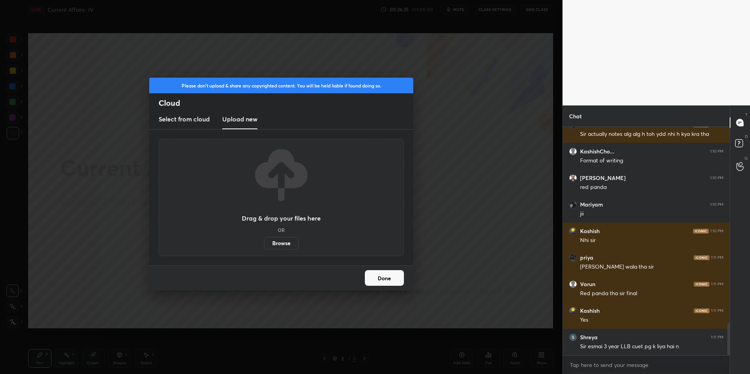
scroll to position [1403, 0]
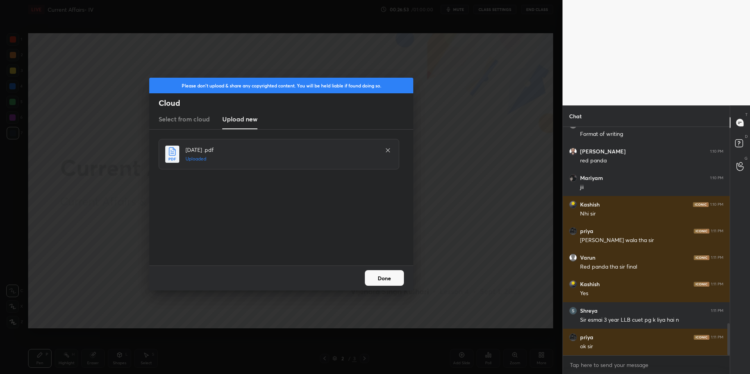
click at [394, 284] on button "Done" at bounding box center [384, 278] width 39 height 16
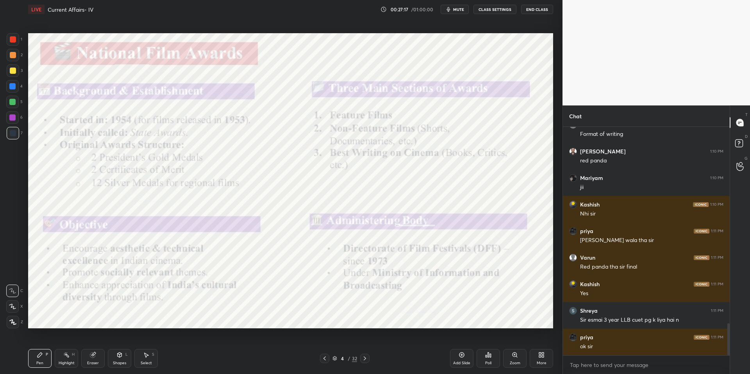
click at [12, 305] on icon at bounding box center [12, 306] width 7 height 5
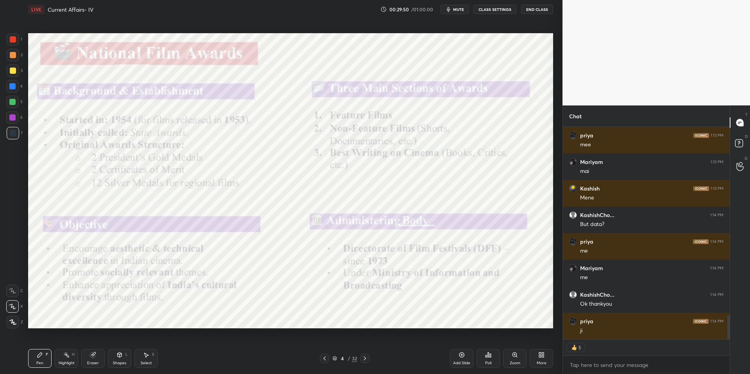
scroll to position [1691, 0]
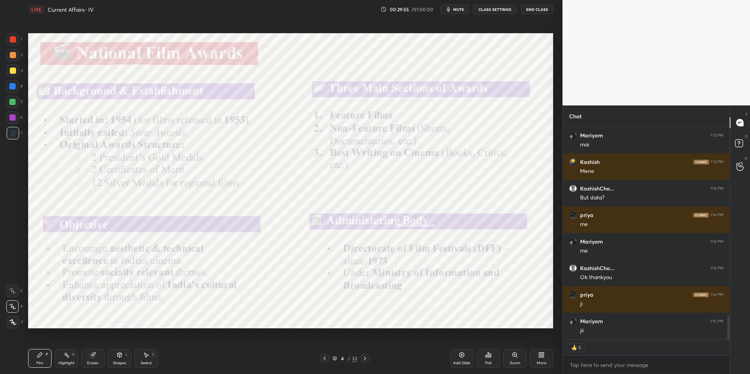
type textarea "x"
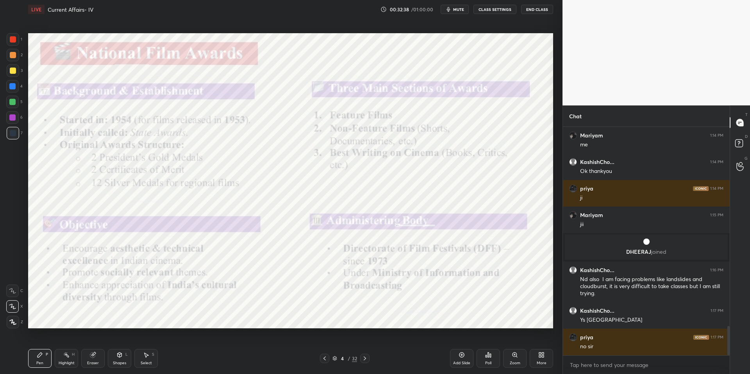
scroll to position [1545, 0]
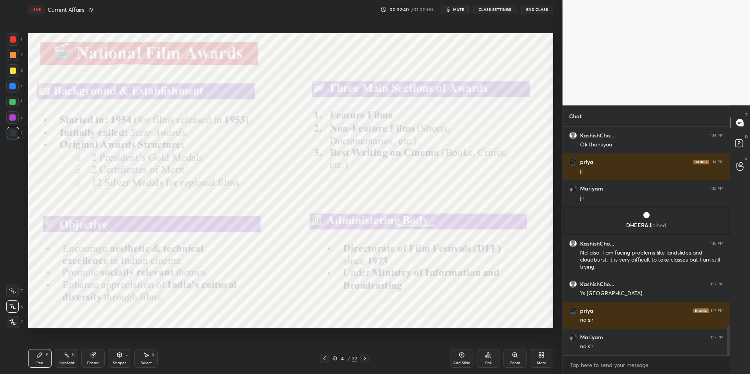
click at [87, 305] on div "Eraser" at bounding box center [93, 363] width 12 height 4
click at [14, 305] on span "Erase all" at bounding box center [13, 322] width 12 height 5
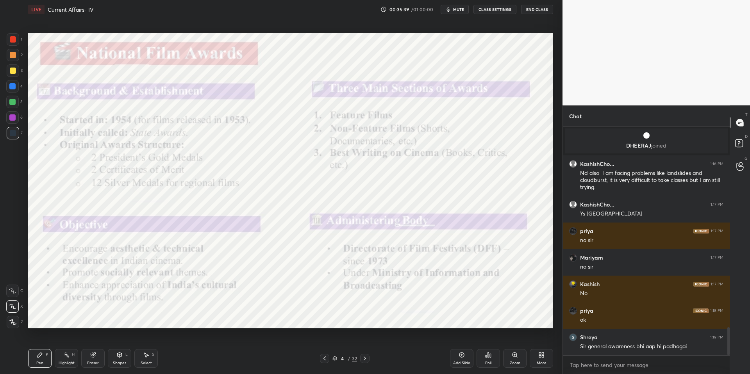
scroll to position [1652, 0]
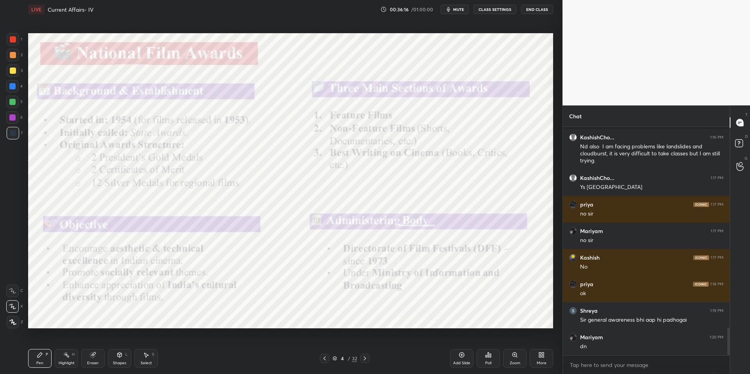
click at [452, 9] on icon "button" at bounding box center [448, 9] width 6 height 6
click at [461, 7] on span "unmute" at bounding box center [458, 9] width 17 height 5
click at [465, 12] on button "mute" at bounding box center [455, 9] width 28 height 9
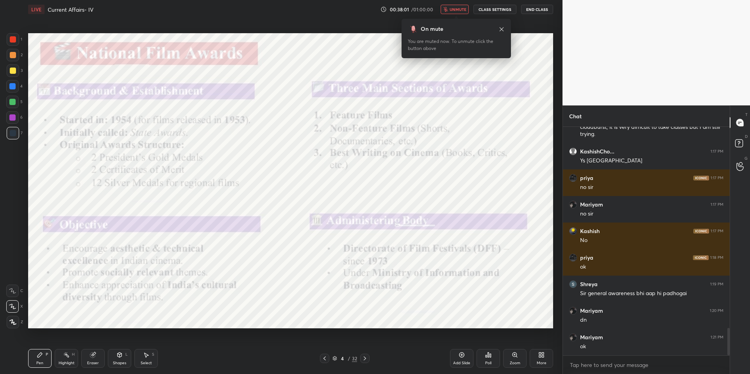
click at [465, 12] on button "unmute" at bounding box center [455, 9] width 28 height 9
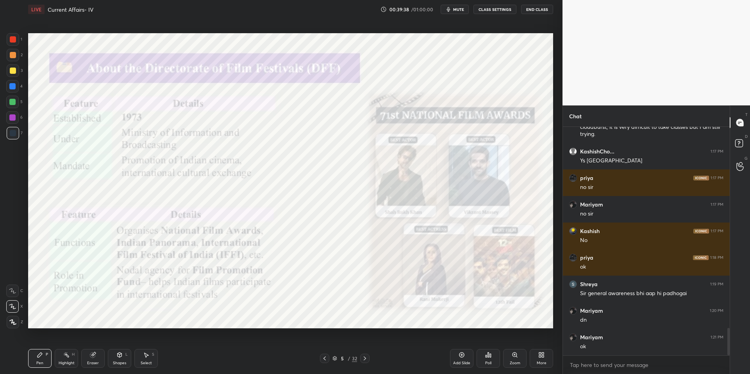
click at [450, 6] on icon "button" at bounding box center [448, 9] width 6 height 6
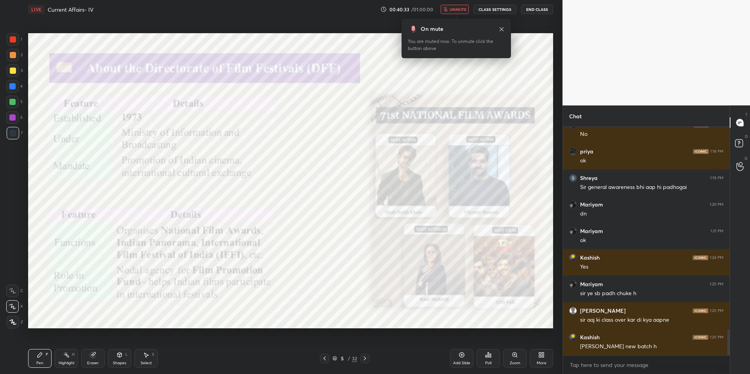
scroll to position [1811, 0]
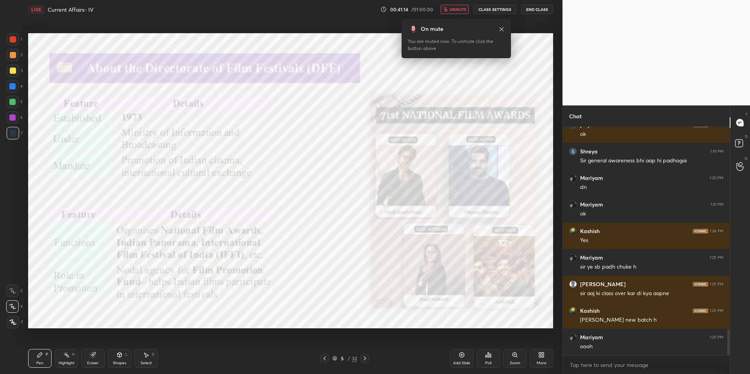
click at [458, 8] on span "unmute" at bounding box center [458, 9] width 17 height 5
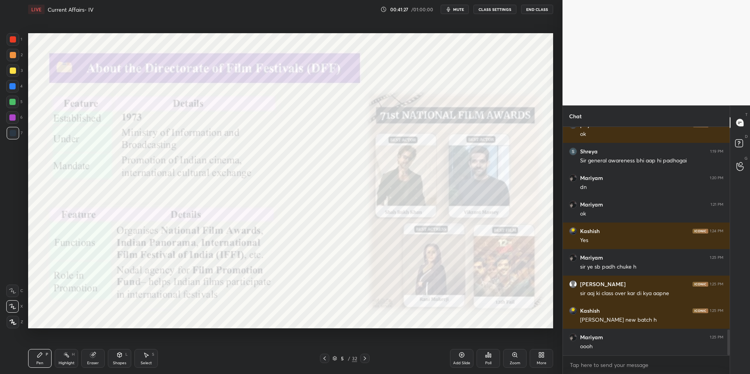
click at [456, 14] on button "mute" at bounding box center [455, 9] width 28 height 9
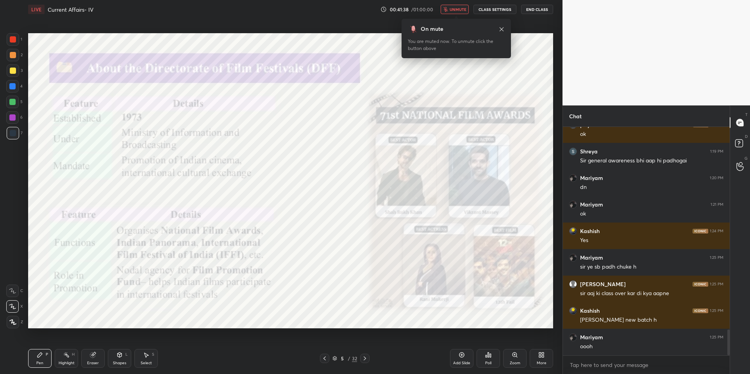
click at [501, 29] on icon at bounding box center [501, 29] width 6 height 6
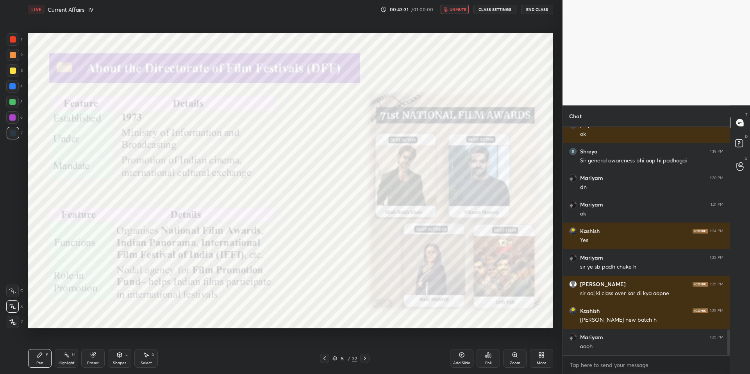
click at [453, 9] on span "unmute" at bounding box center [458, 9] width 17 height 5
click at [457, 11] on span "mute" at bounding box center [458, 9] width 11 height 5
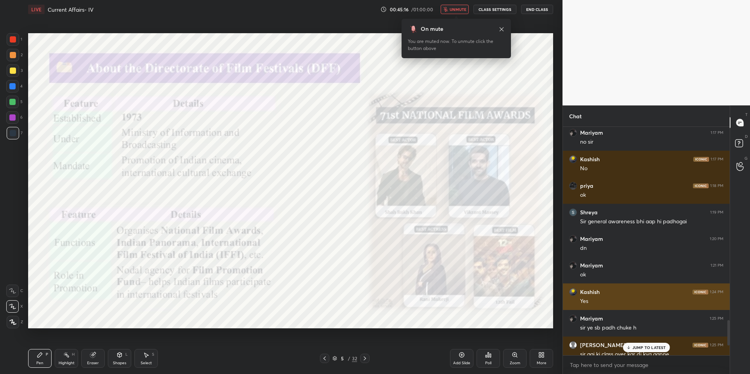
scroll to position [1837, 0]
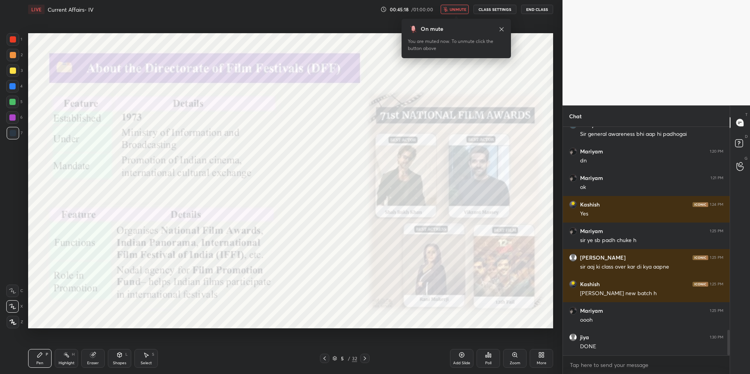
click at [503, 29] on icon at bounding box center [501, 29] width 6 height 6
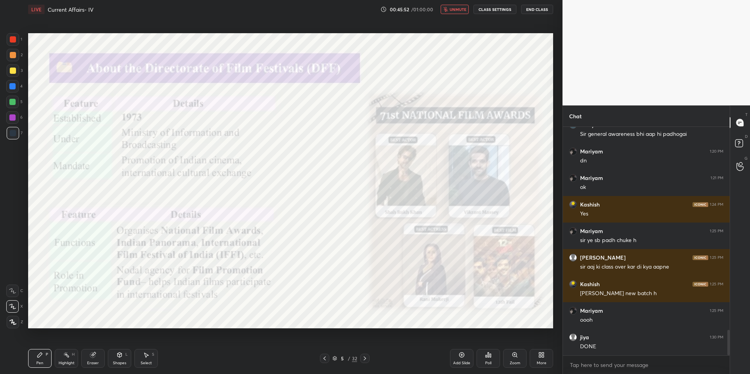
scroll to position [1871, 0]
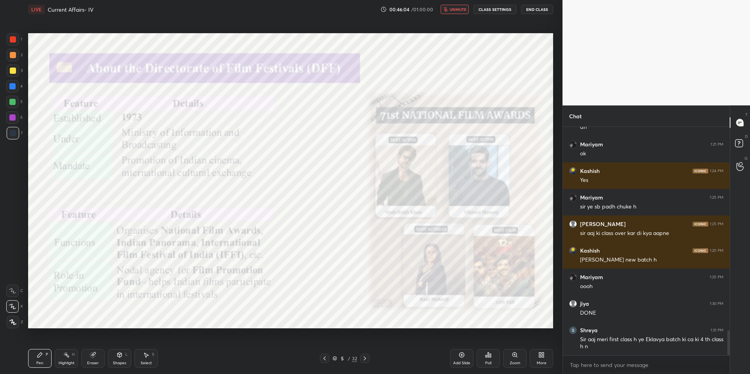
click at [459, 9] on span "unmute" at bounding box center [458, 9] width 17 height 5
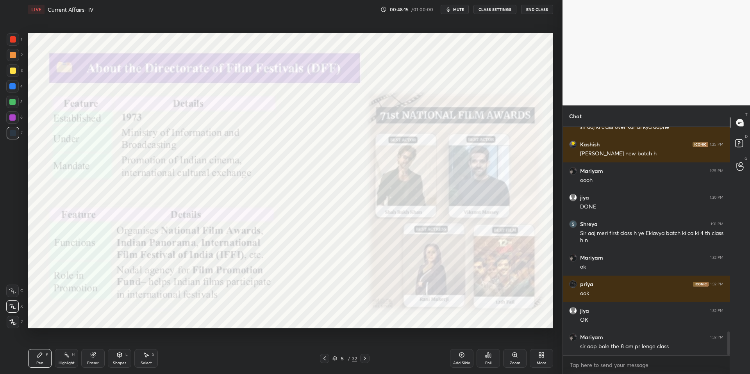
scroll to position [2004, 0]
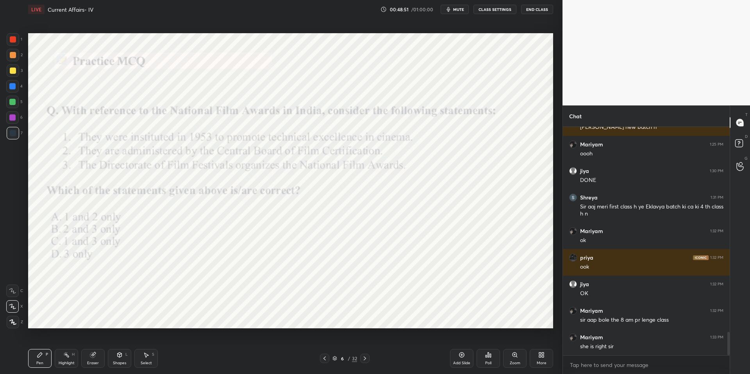
click at [491, 305] on div "Poll" at bounding box center [488, 358] width 23 height 19
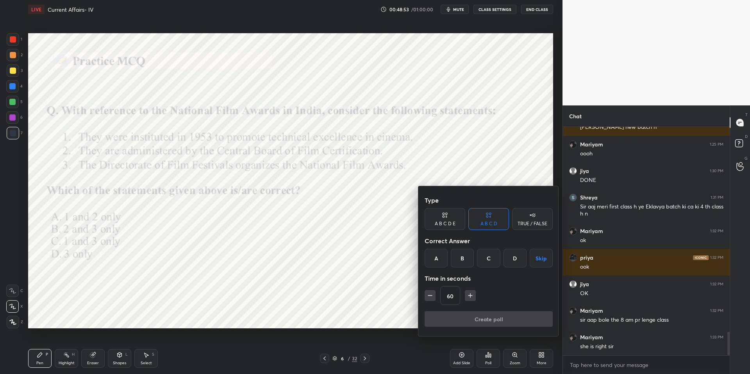
click at [436, 261] on div "A" at bounding box center [436, 258] width 23 height 19
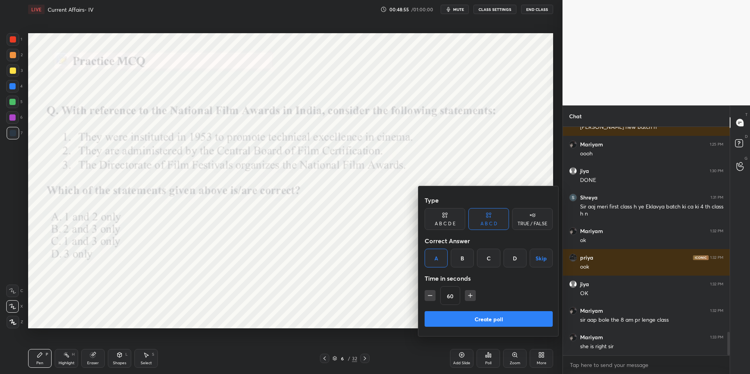
click at [487, 259] on div "C" at bounding box center [488, 258] width 23 height 19
click at [476, 305] on button "Create poll" at bounding box center [489, 319] width 128 height 16
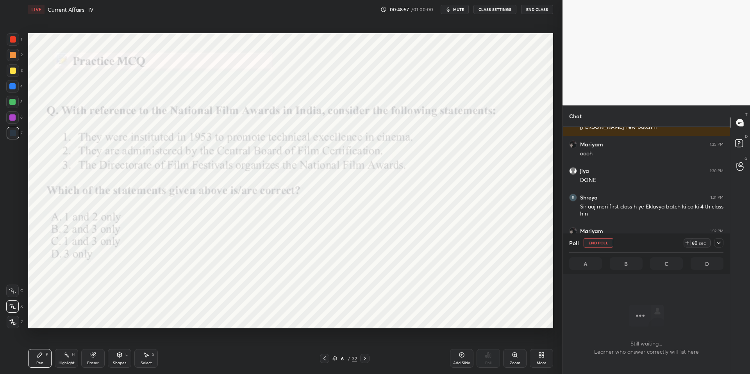
scroll to position [3, 3]
click at [560, 243] on icon at bounding box center [719, 243] width 4 height 2
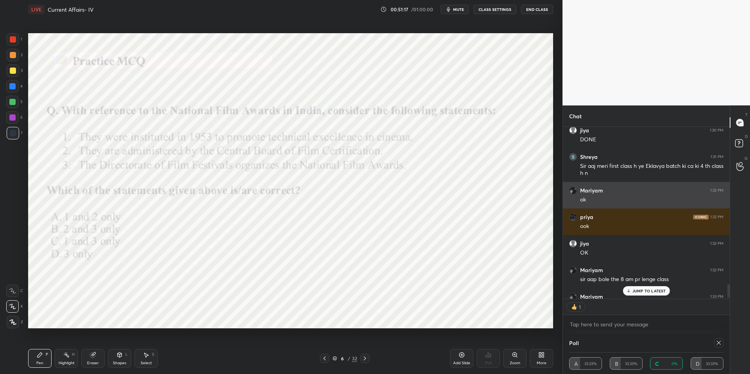
scroll to position [2061, 0]
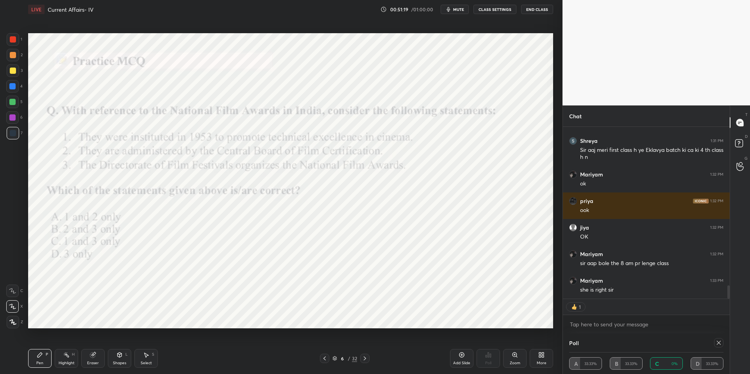
click at [560, 305] on icon at bounding box center [719, 343] width 6 height 6
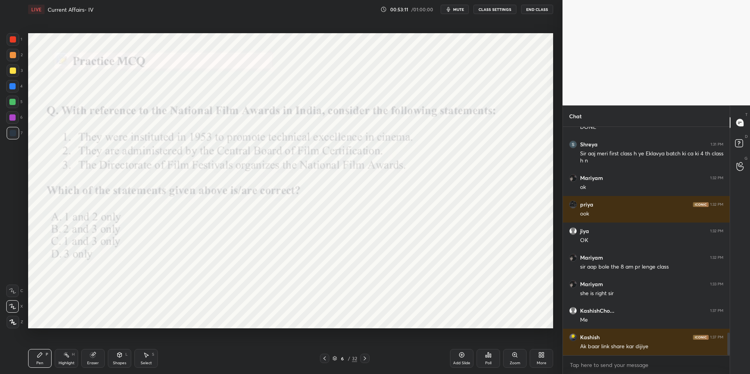
scroll to position [2084, 0]
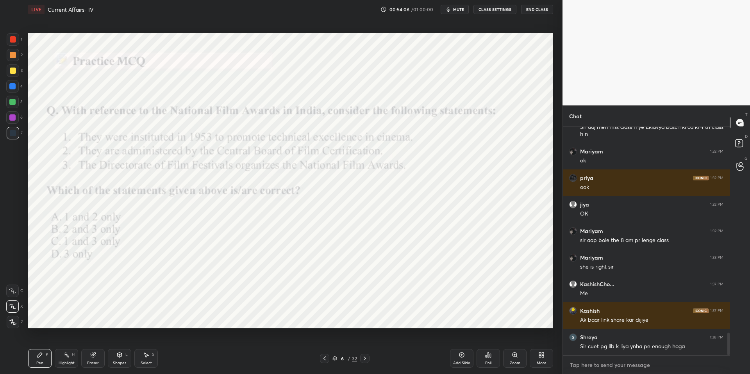
type textarea "x"
click at [560, 305] on textarea at bounding box center [646, 365] width 154 height 12
paste textarea "@DNAbyVk"
type textarea "@DNAbyVk"
type textarea "x"
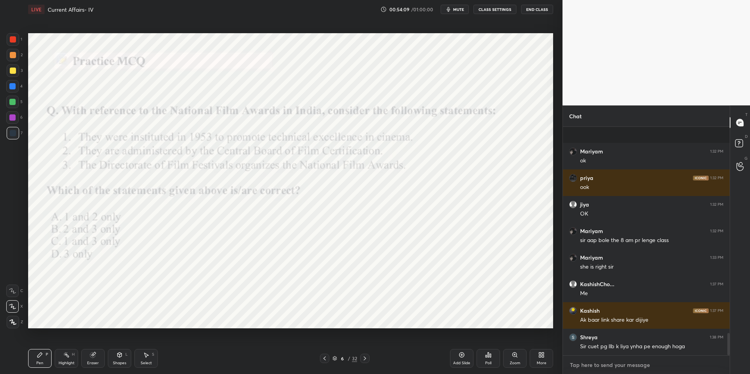
scroll to position [2127, 0]
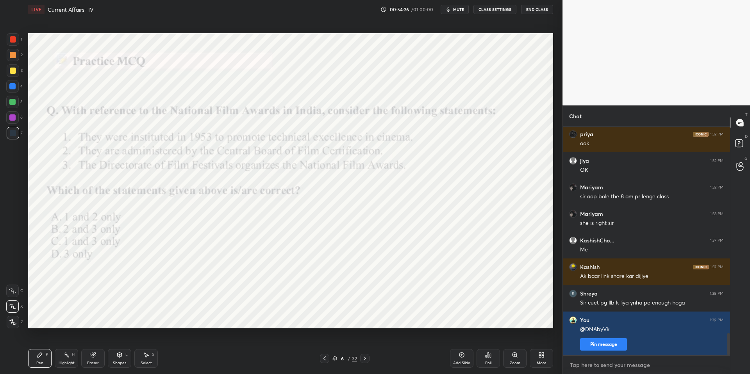
type textarea "x"
click at [560, 305] on textarea at bounding box center [646, 365] width 154 height 12
paste textarea "https://t.me/DNAbyVk"
type textarea "https://t.me/DNAbyVk"
type textarea "x"
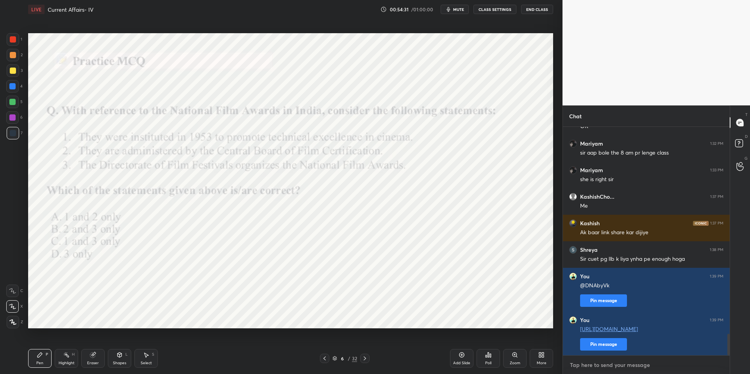
scroll to position [2198, 0]
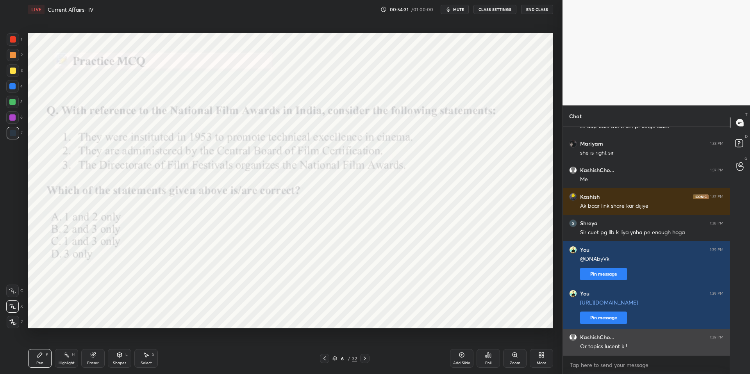
click at [560, 305] on div "Or topics lucent k !" at bounding box center [651, 347] width 143 height 8
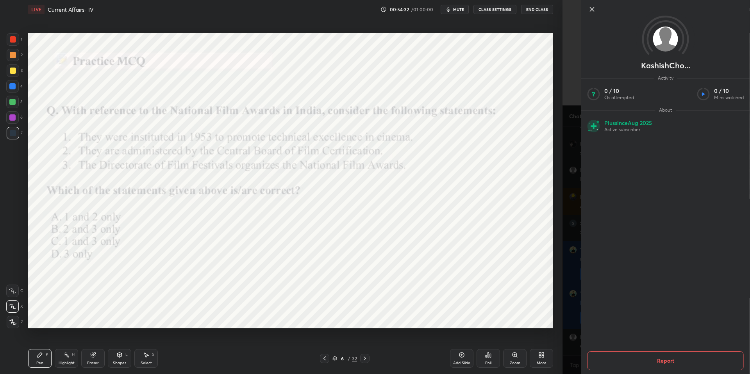
click at [560, 305] on div "1 2 3 4 5 6 7 C X Z C X Z E E Erase all H H LIVE Current Affairs- IV 00:54:32 /…" at bounding box center [281, 187] width 562 height 374
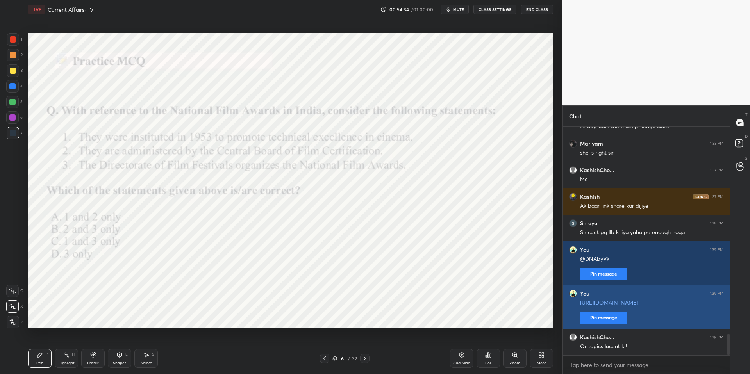
click at [560, 305] on button "Pin message" at bounding box center [603, 318] width 47 height 12
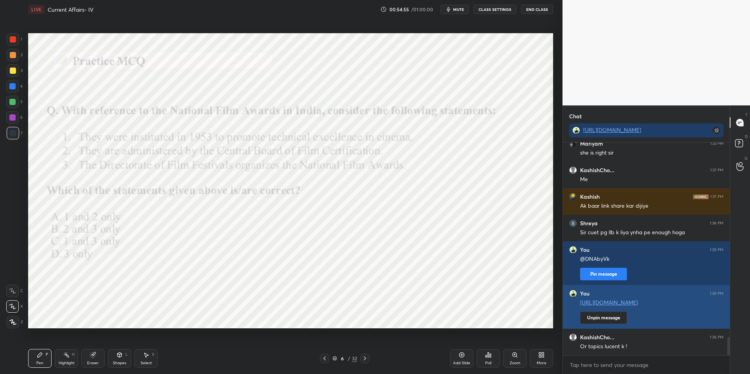
scroll to position [2240, 0]
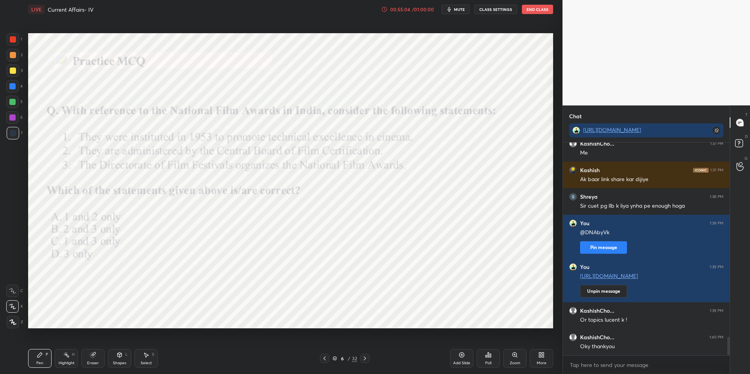
click at [542, 10] on button "End Class" at bounding box center [537, 9] width 31 height 9
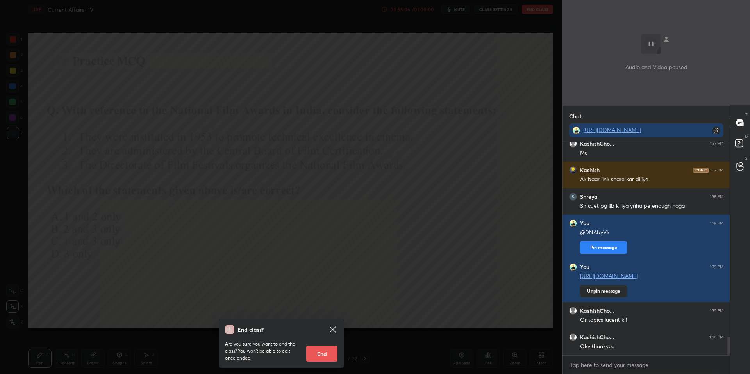
scroll to position [2266, 0]
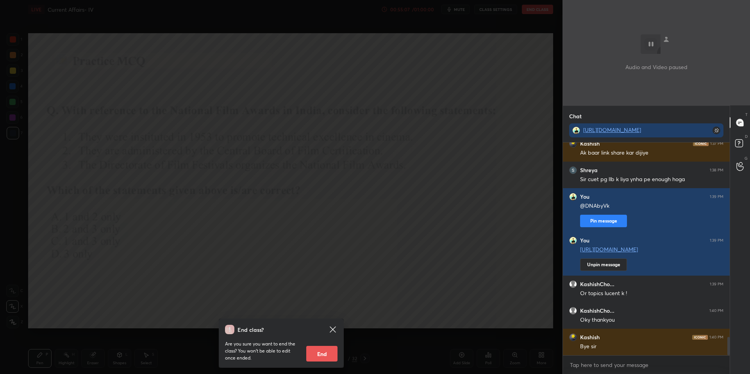
click at [321, 305] on button "End" at bounding box center [321, 354] width 31 height 16
type textarea "x"
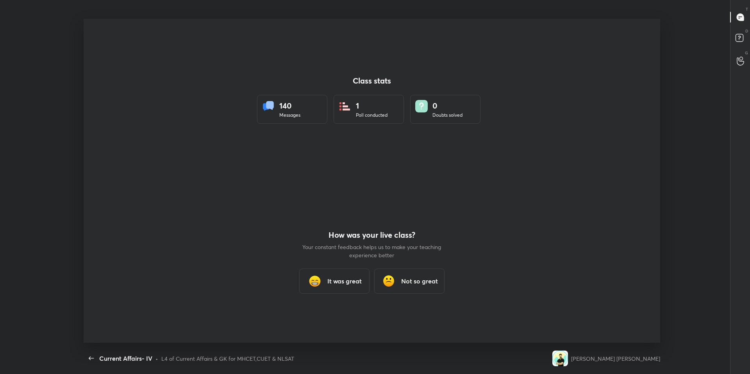
scroll to position [324, 650]
